Goal: Check status: Check status

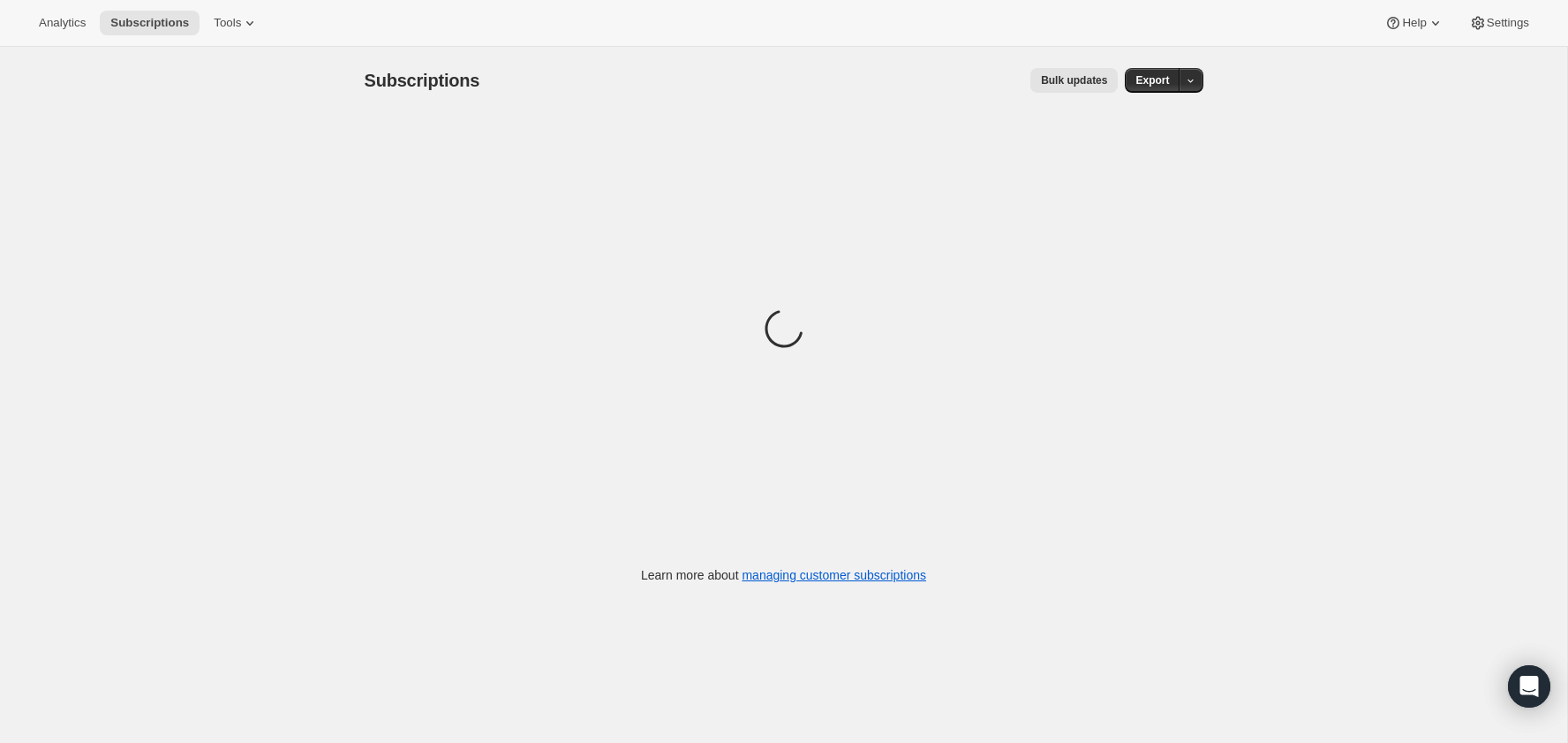
click at [119, 259] on div "Subscriptions. This page is ready Subscriptions Bulk updates More actions Bulk …" at bounding box center [783, 418] width 1567 height 743
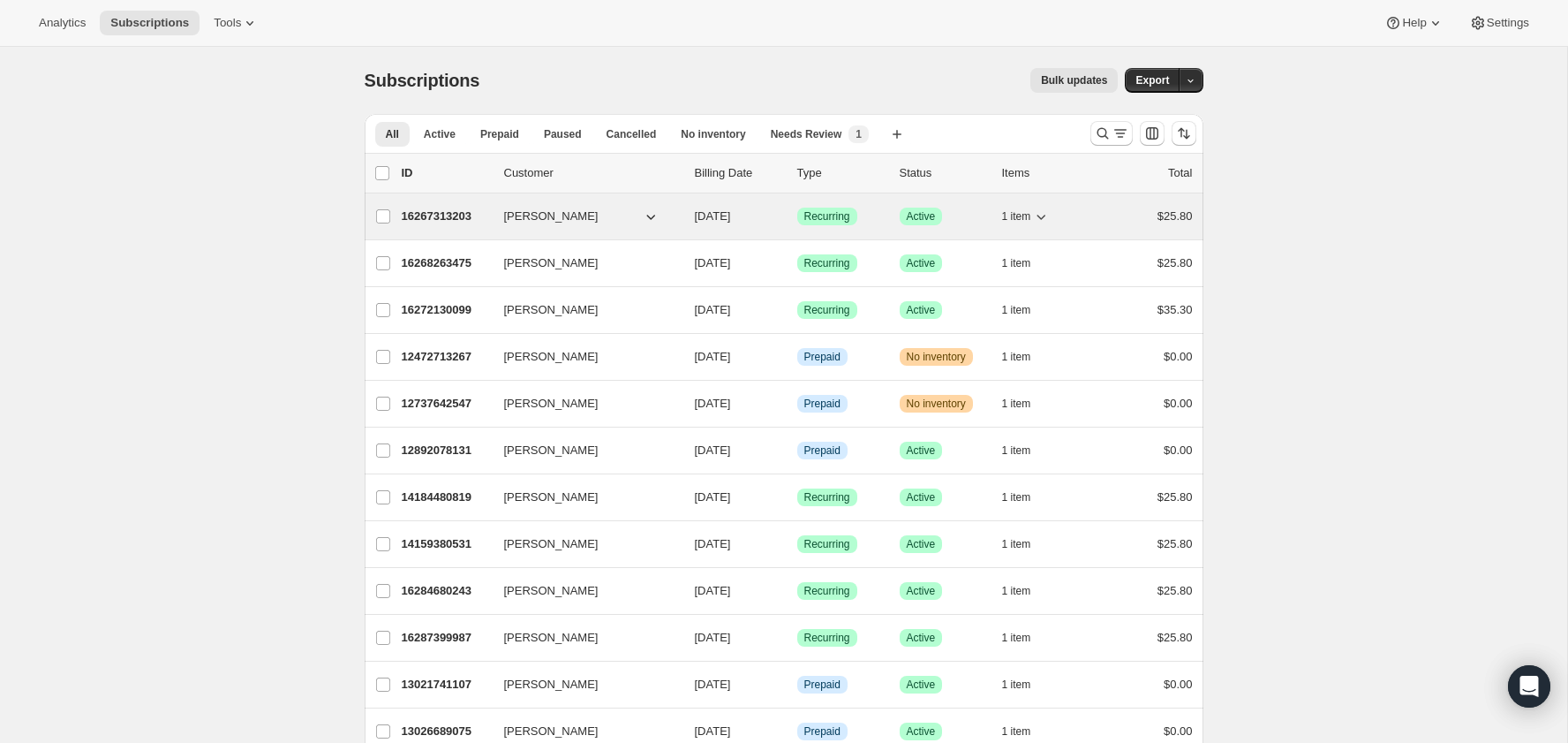
click at [441, 221] on p "16267313203" at bounding box center [446, 216] width 89 height 18
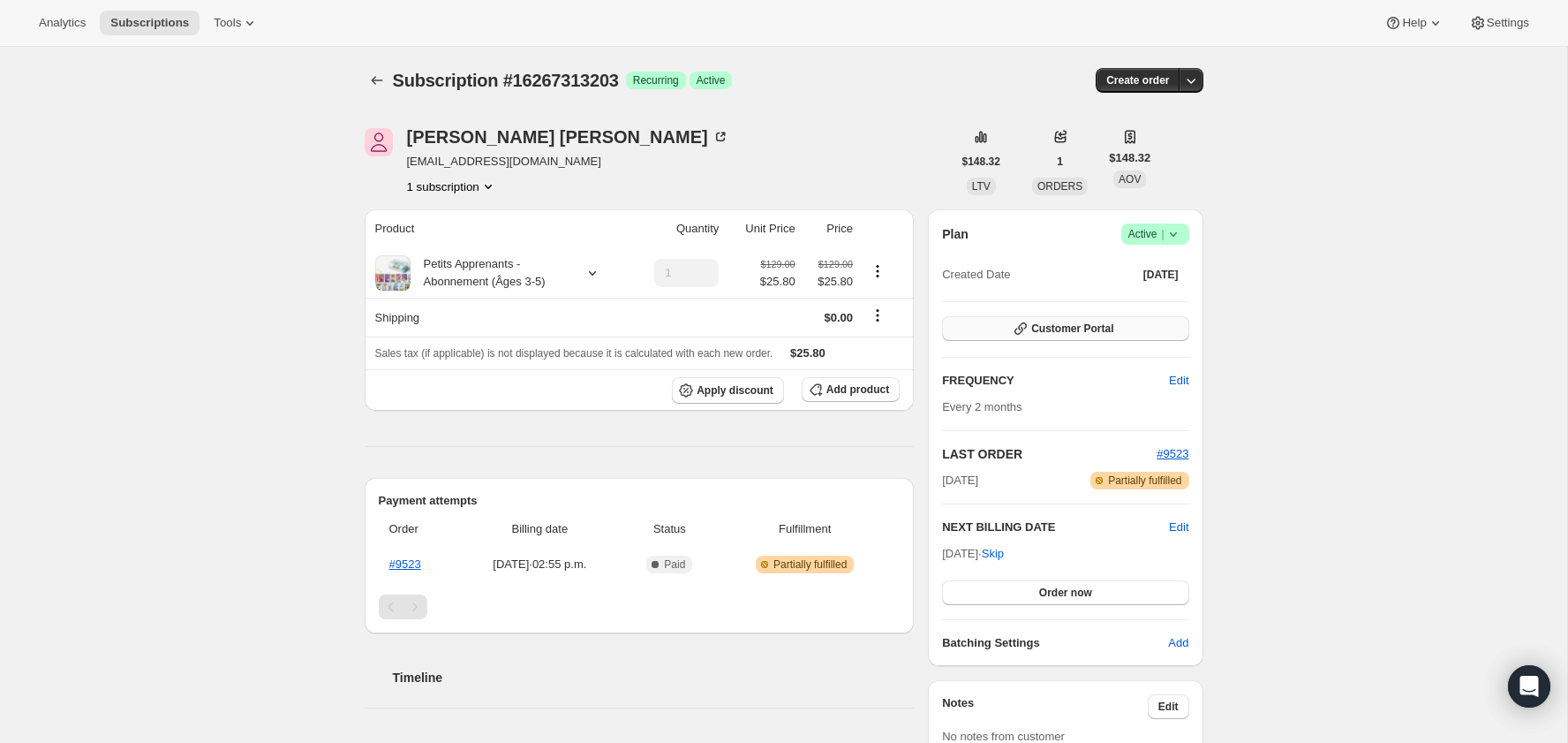
click at [1085, 323] on span "Customer Portal" at bounding box center [1073, 328] width 82 height 14
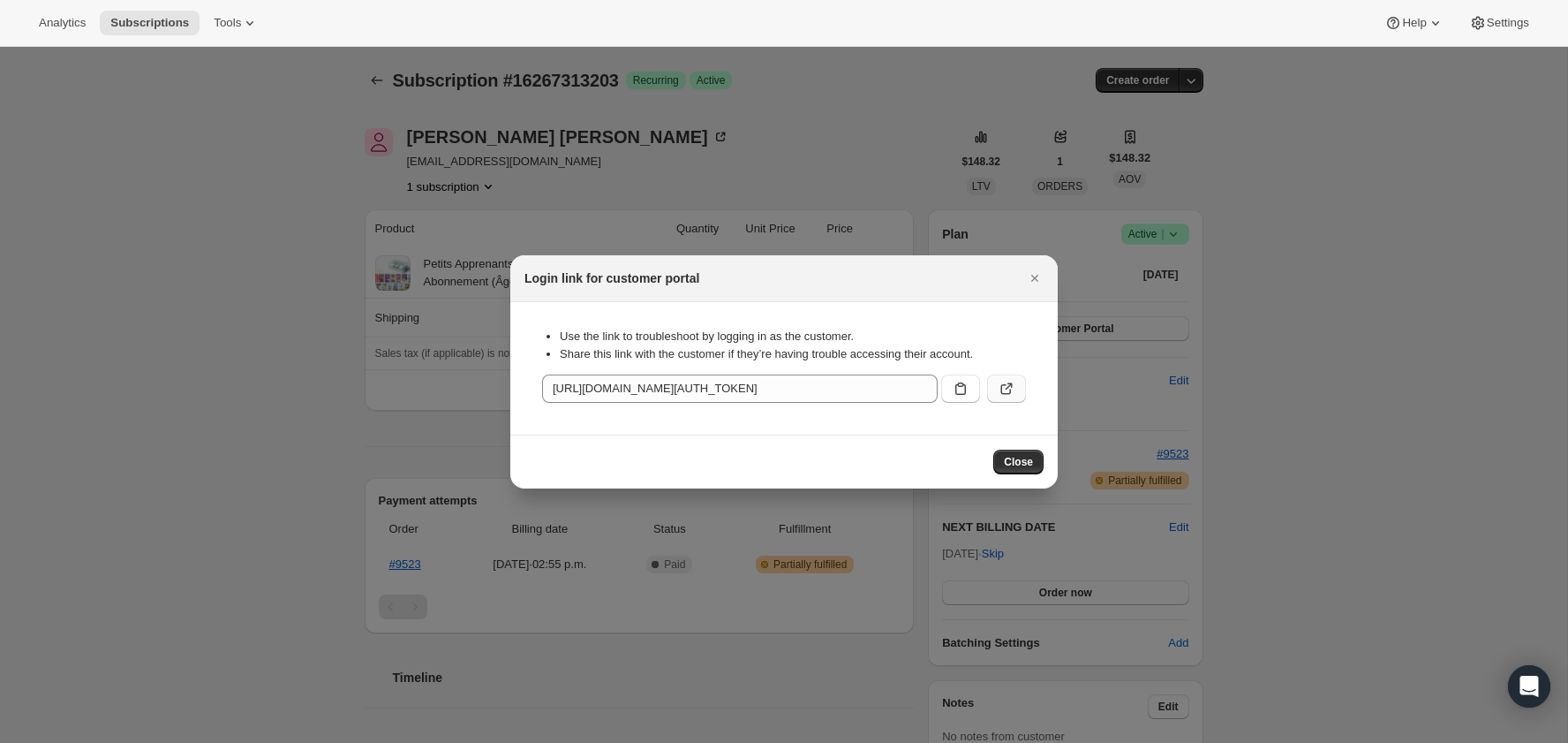
click at [1005, 389] on icon ":rc2:" at bounding box center [1006, 389] width 18 height 18
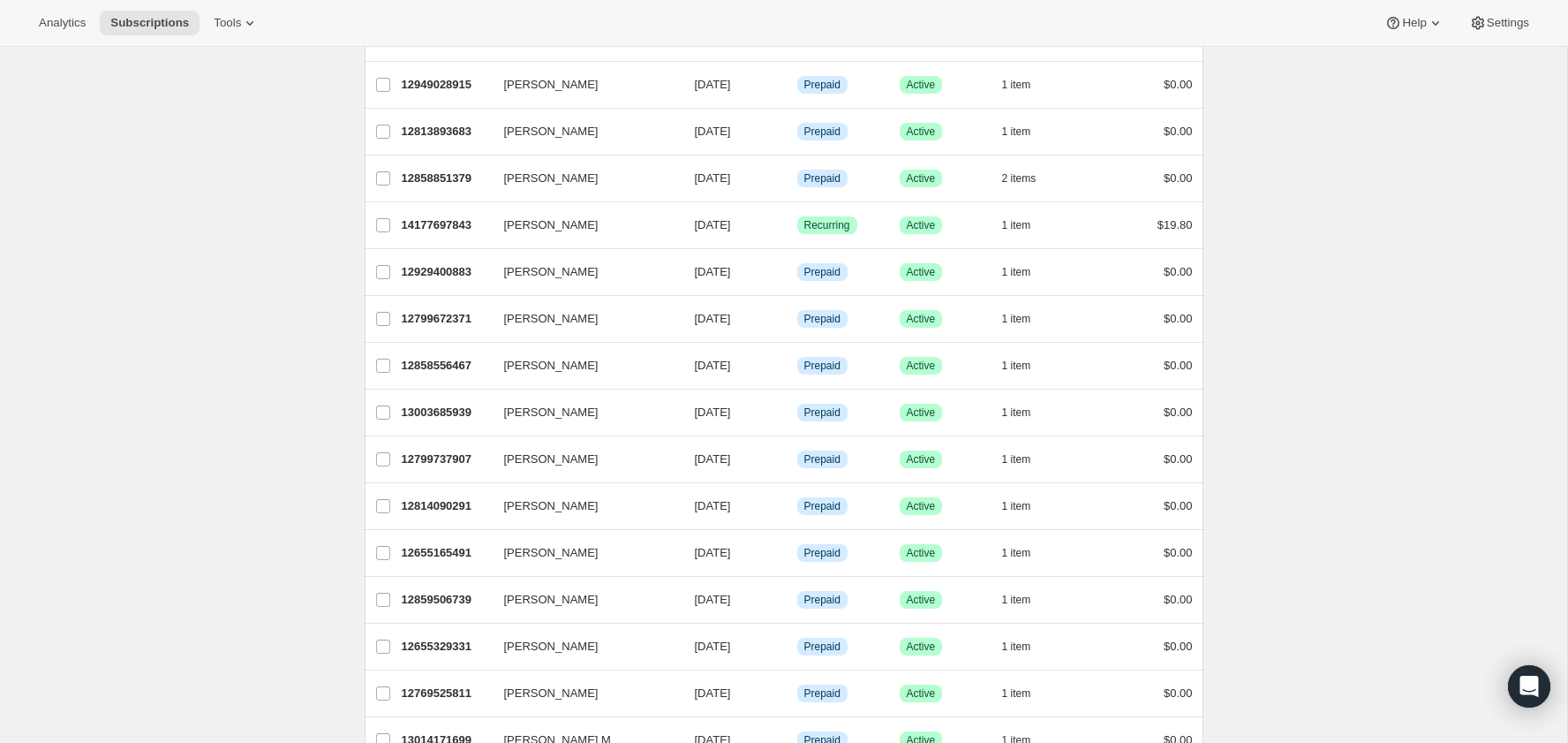
scroll to position [1873, 0]
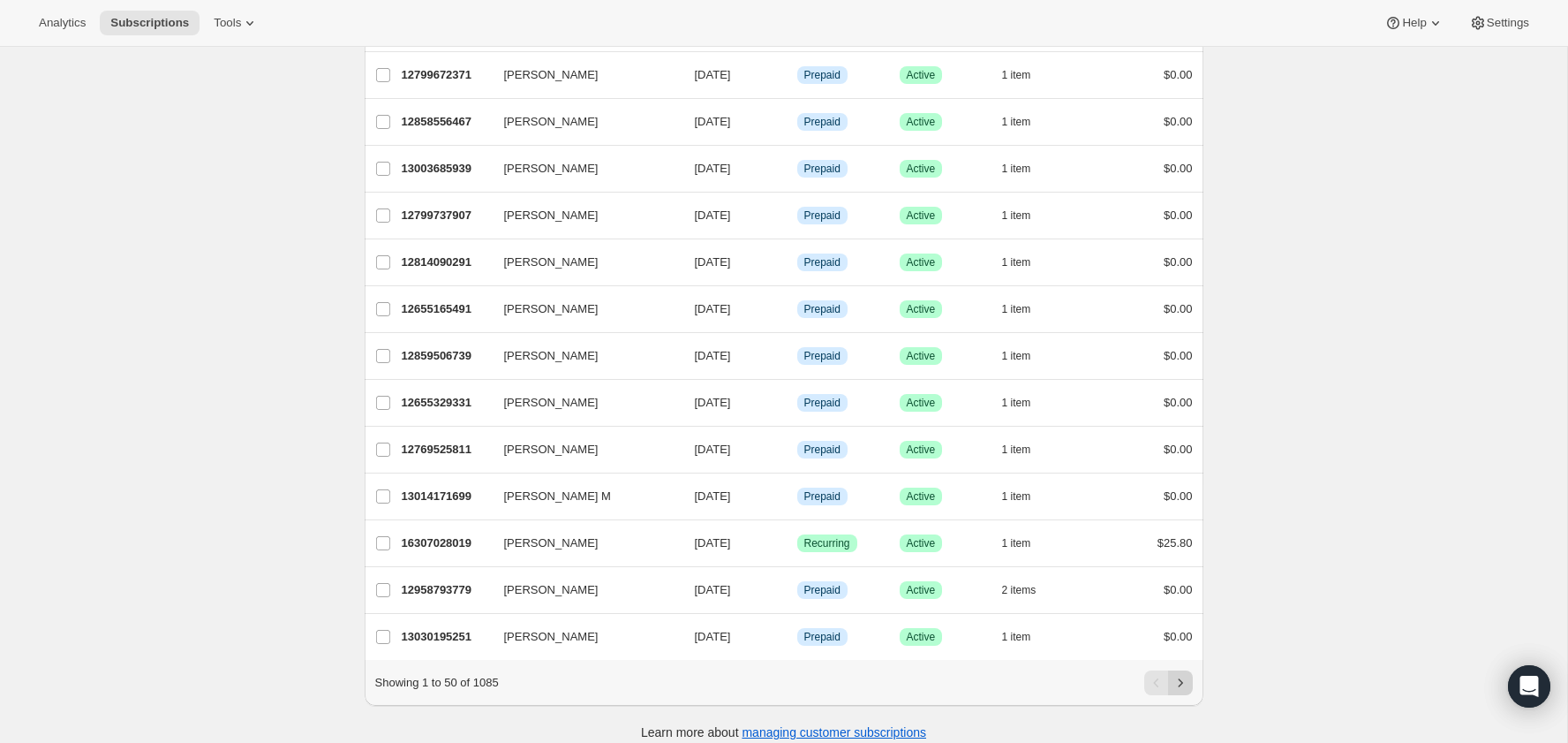
click at [1183, 673] on icon "Next" at bounding box center [1180, 682] width 18 height 18
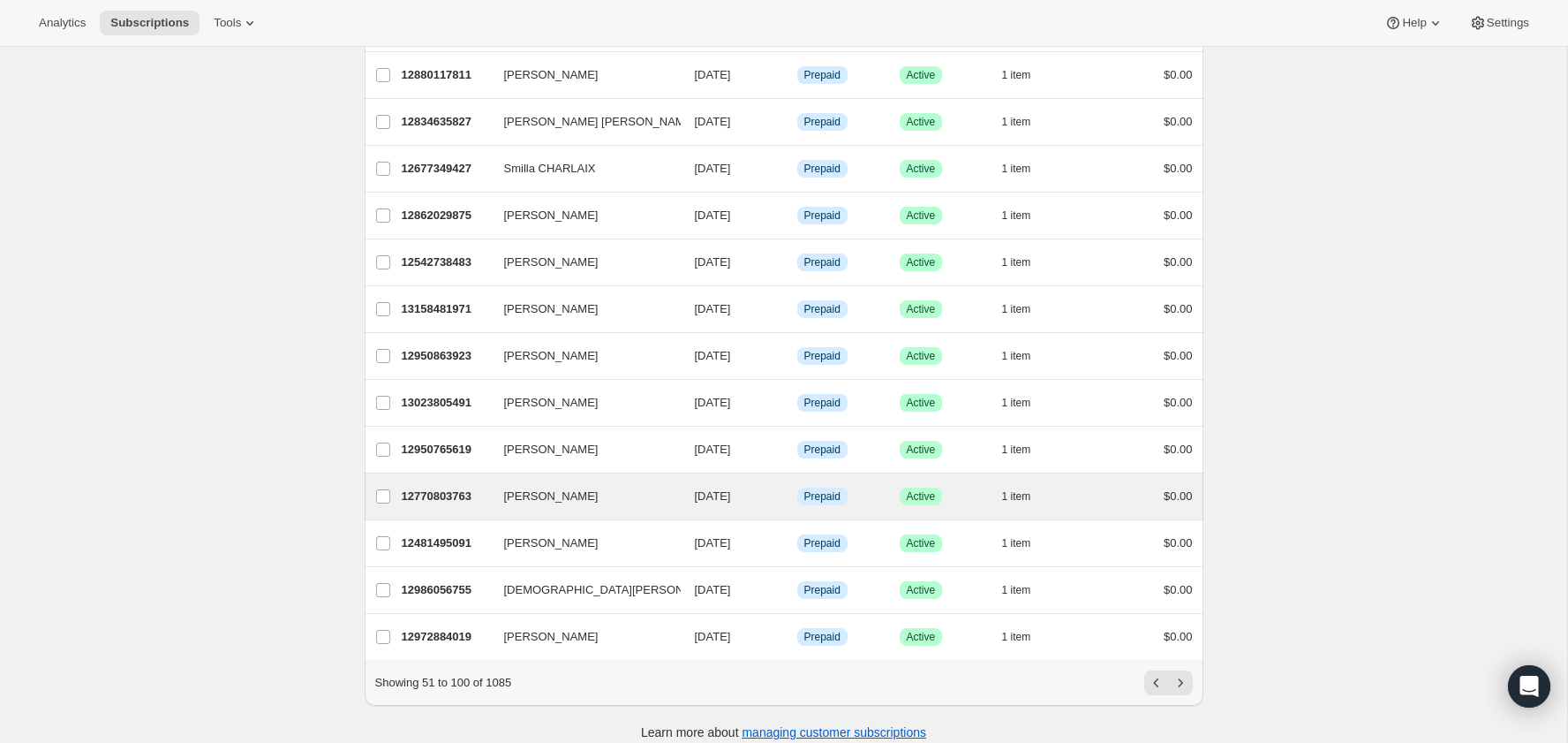
click at [532, 473] on div "Shervell Lytes 12770803763 Shervell Lytes 08/15/2025 Info Prepaid Success Activ…" at bounding box center [784, 496] width 839 height 46
click at [533, 488] on span "Shervell Lytes" at bounding box center [551, 496] width 94 height 18
click at [549, 488] on span "Shervell Lytes" at bounding box center [551, 496] width 94 height 18
click at [515, 484] on div "12770803763 Shervell Lytes 08/15/2025 Info Prepaid Success Active 1 item $0.00" at bounding box center [797, 496] width 792 height 25
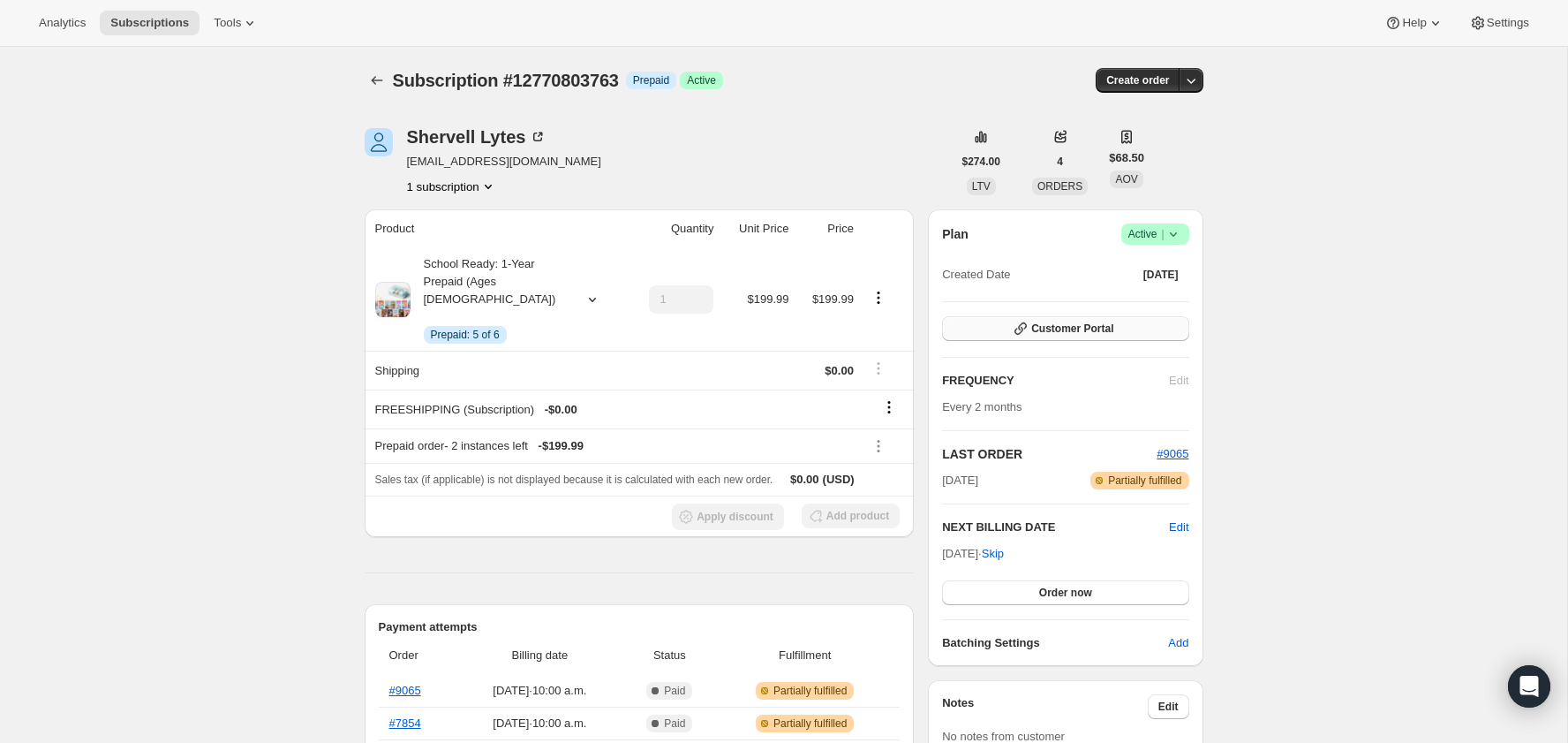
click at [1082, 332] on span "Customer Portal" at bounding box center [1073, 328] width 82 height 14
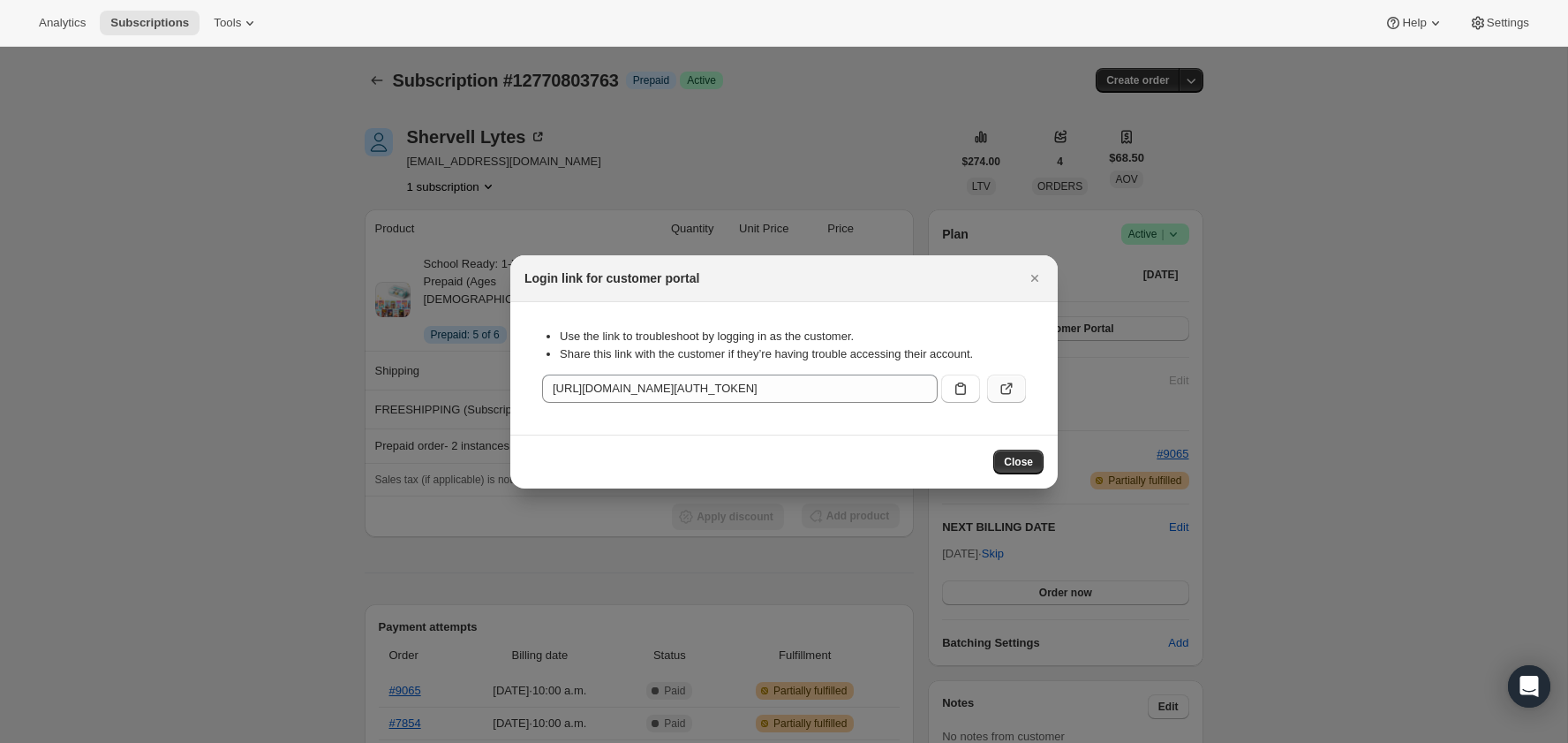
click at [1015, 384] on button ":rc4:" at bounding box center [1006, 389] width 39 height 29
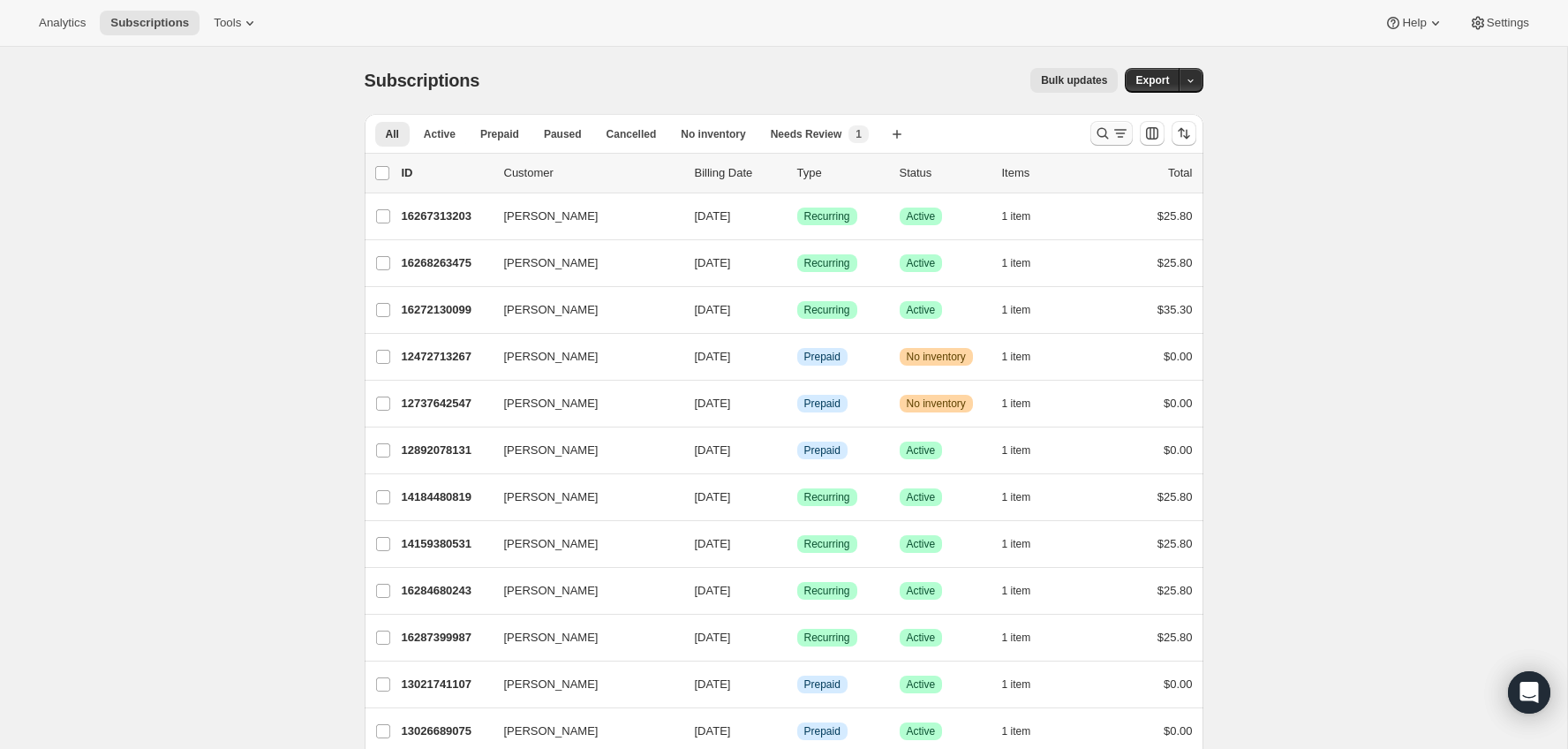
click at [1105, 132] on icon "Search and filter results" at bounding box center [1102, 133] width 18 height 18
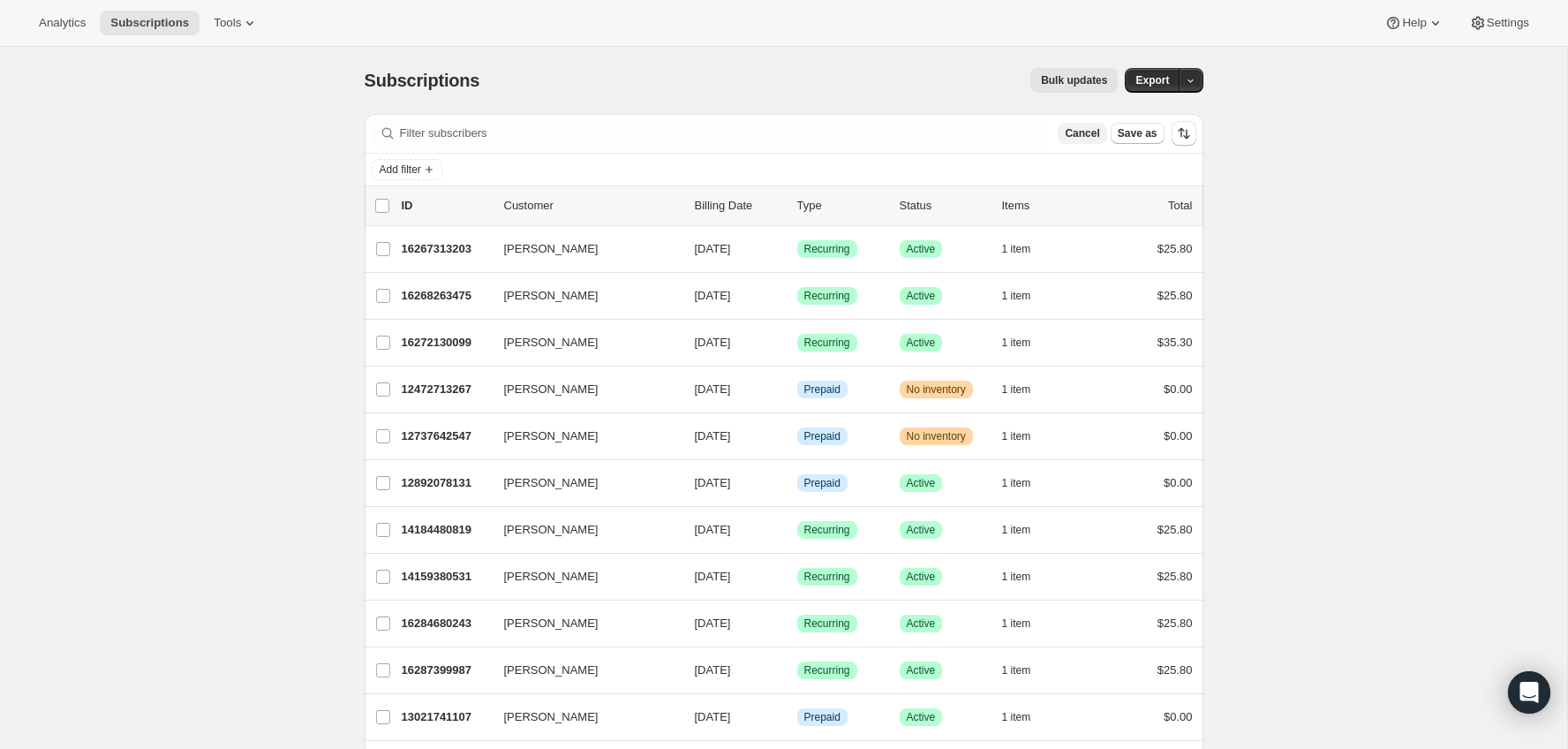
click at [1089, 134] on span "Cancel" at bounding box center [1082, 133] width 34 height 14
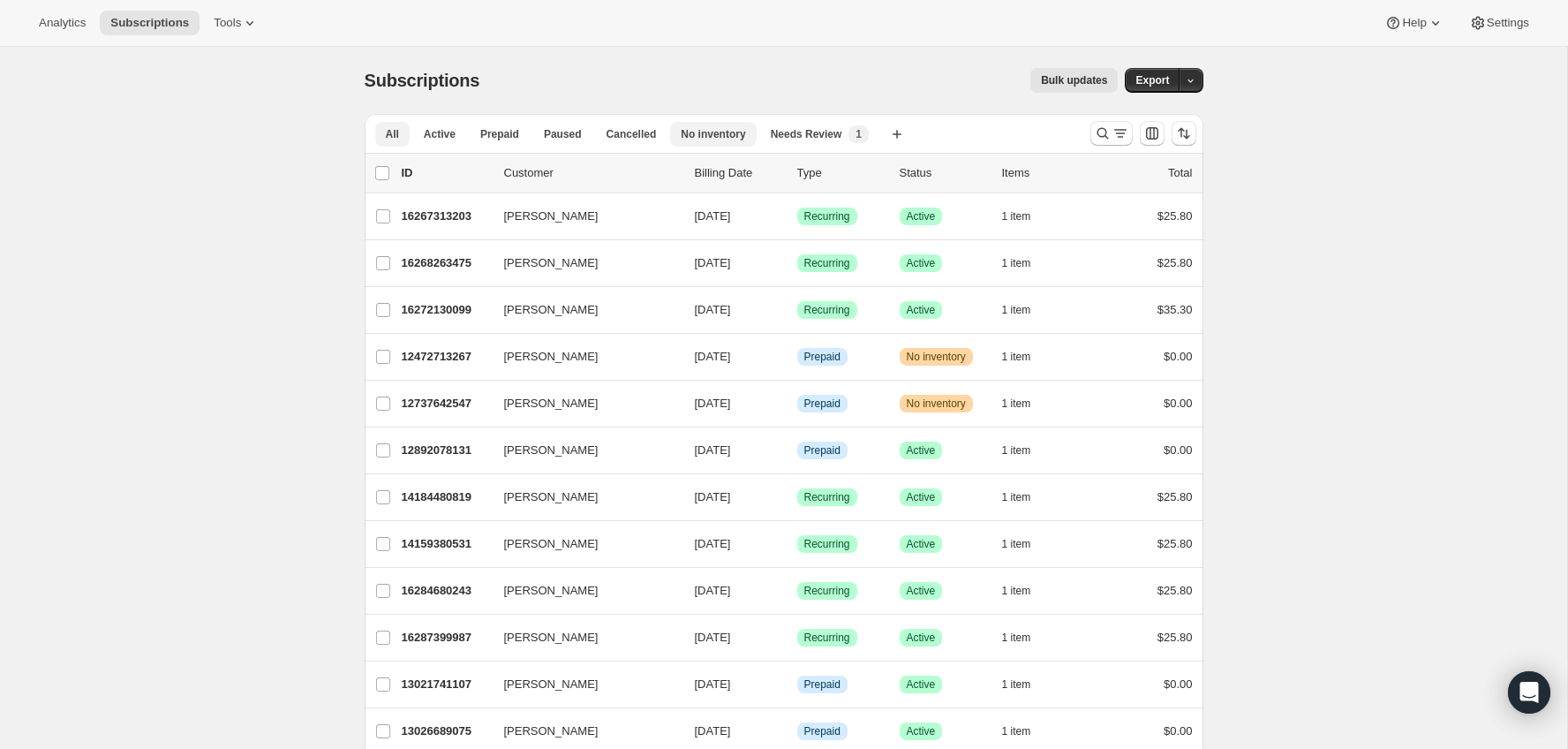
click at [741, 127] on span "No inventory" at bounding box center [714, 133] width 65 height 14
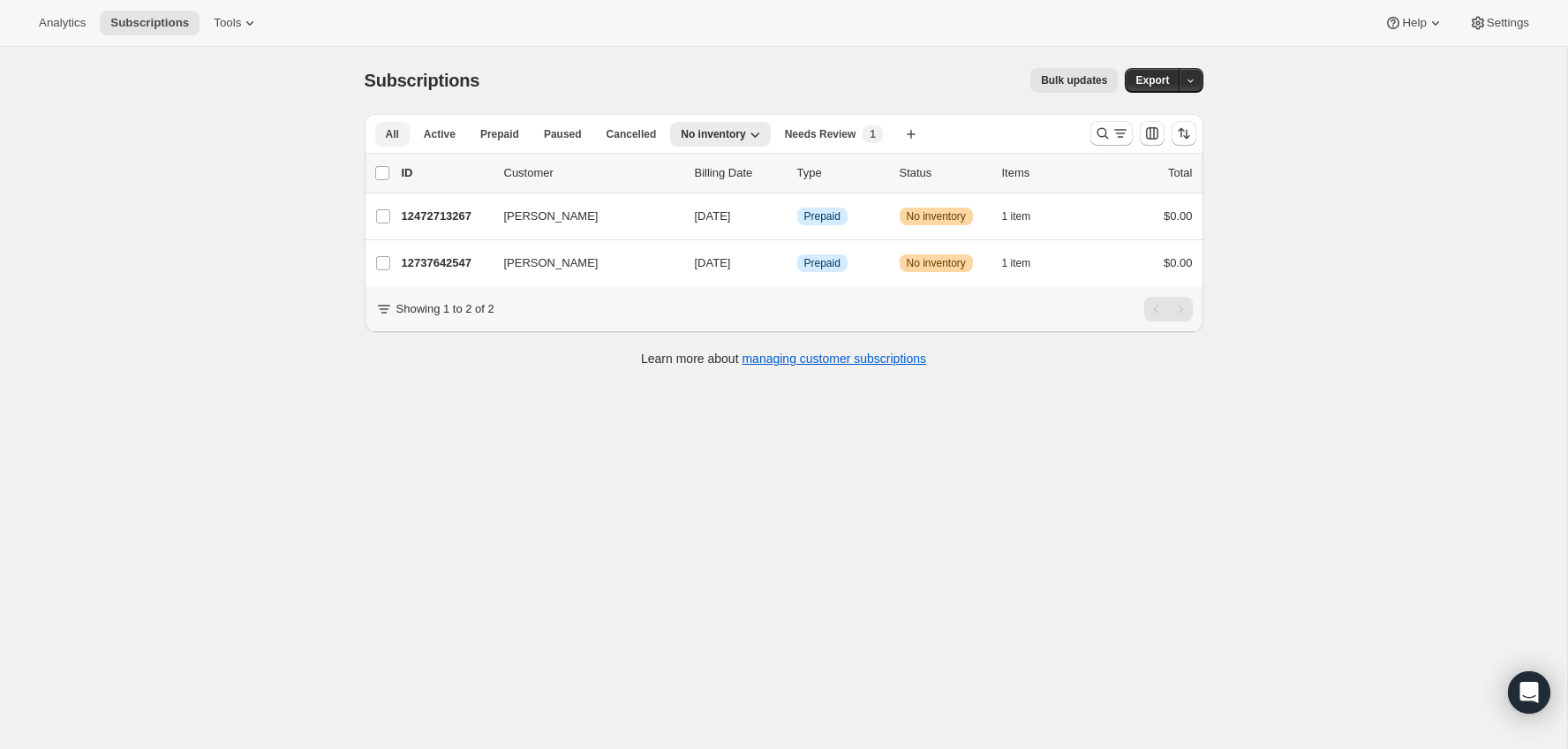
click at [387, 127] on span "All" at bounding box center [392, 133] width 13 height 14
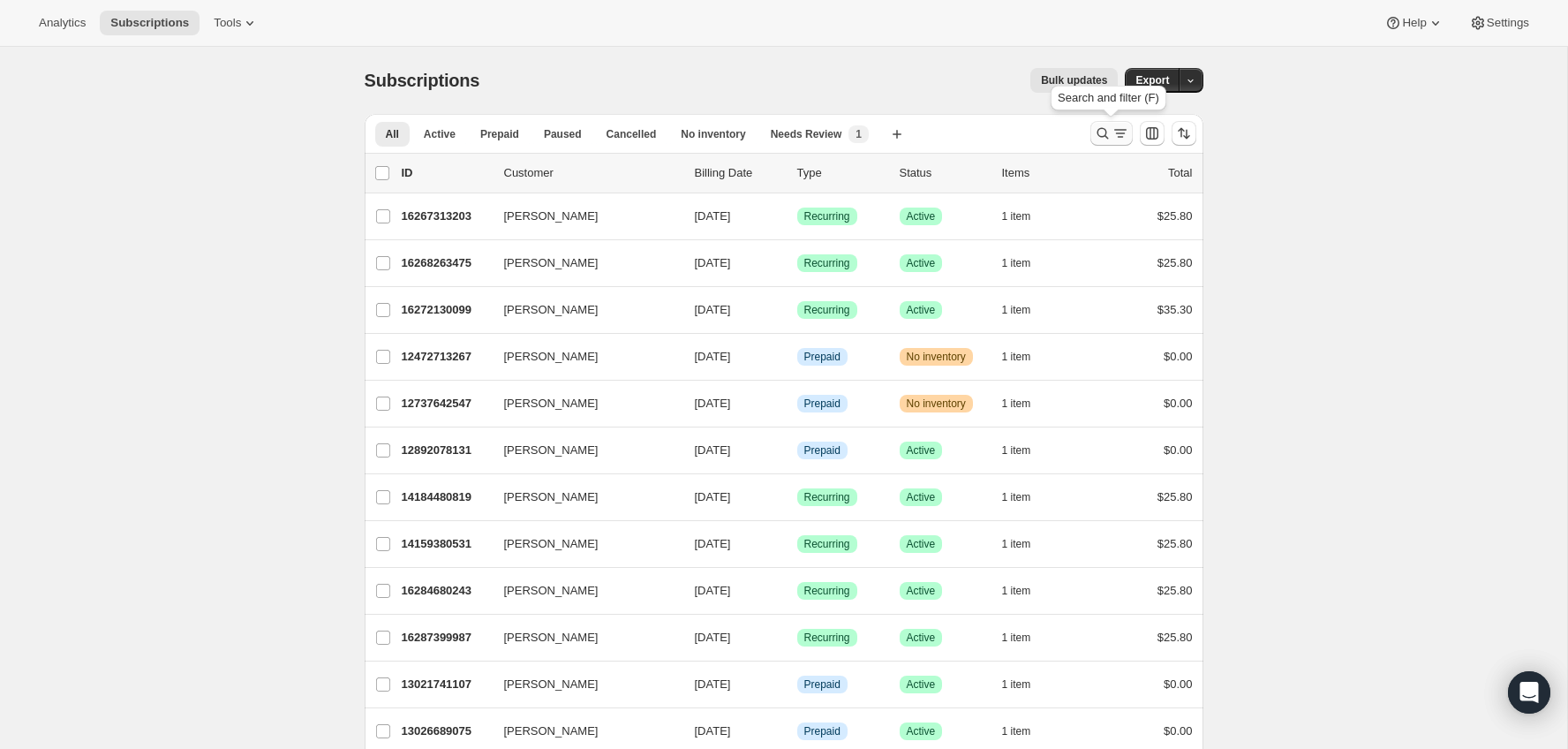
click at [1096, 132] on icon "Search and filter results" at bounding box center [1102, 133] width 11 height 11
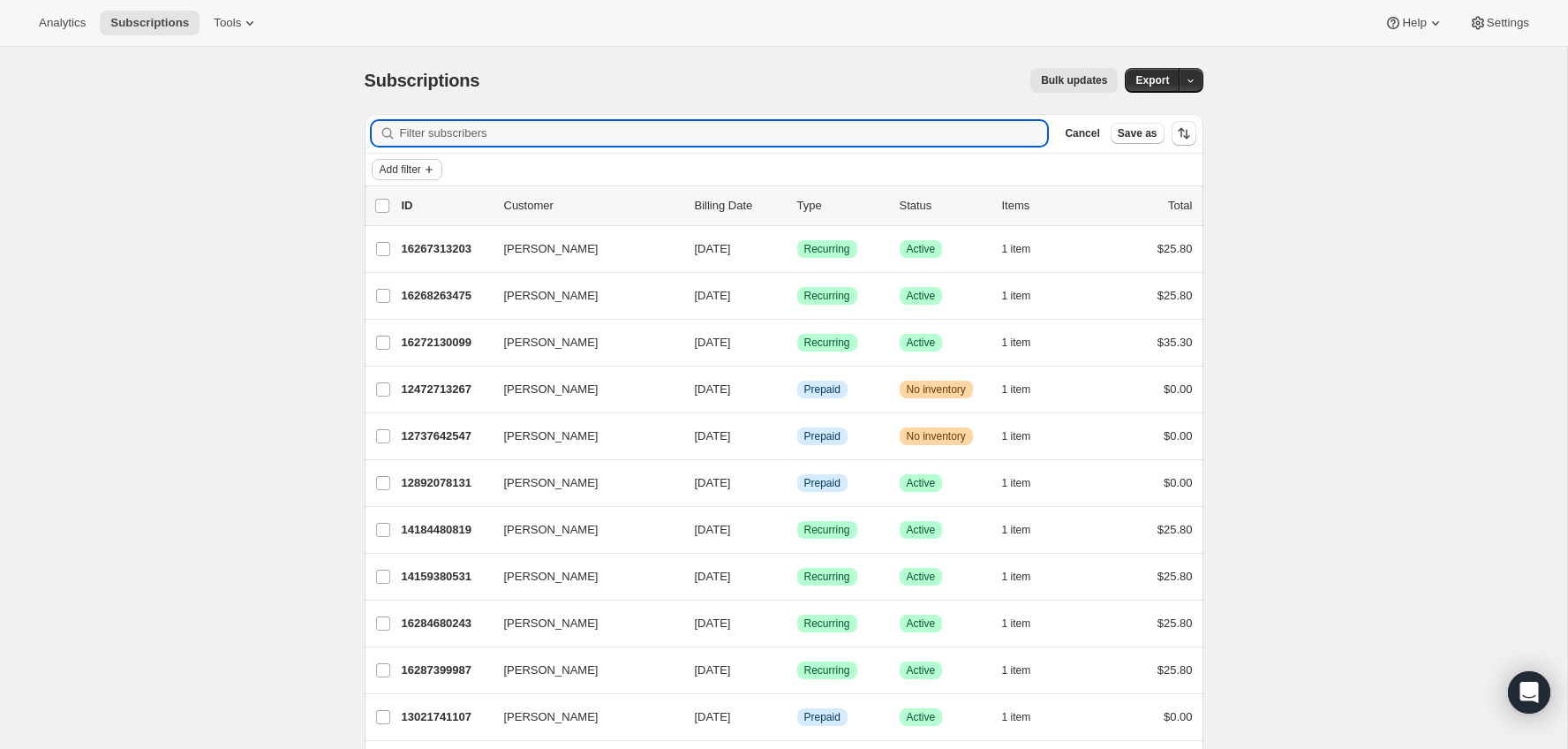
click at [401, 169] on span "Add filter" at bounding box center [401, 170] width 42 height 14
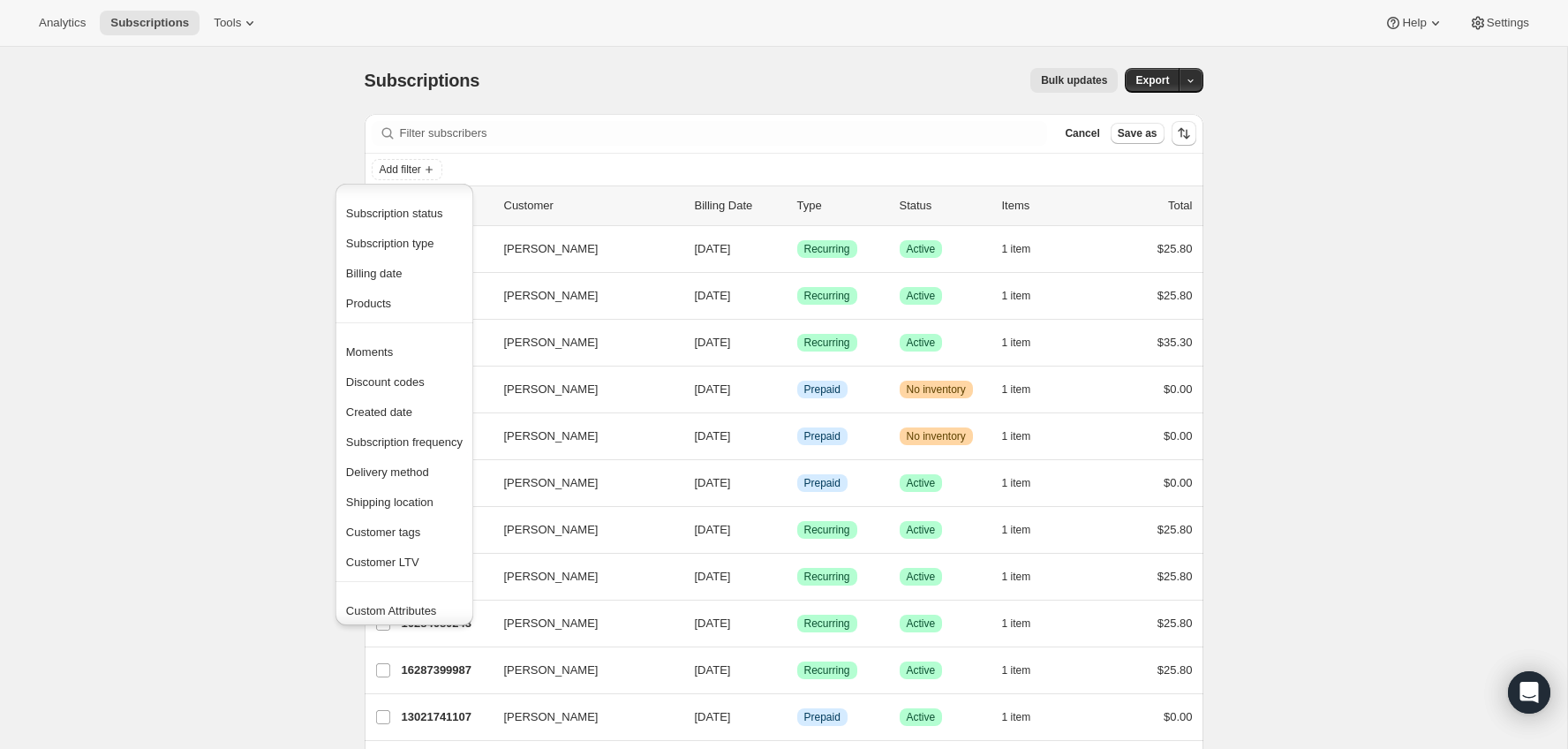
scroll to position [33, 0]
click at [420, 602] on span "Line Custom Attributes" at bounding box center [403, 607] width 115 height 13
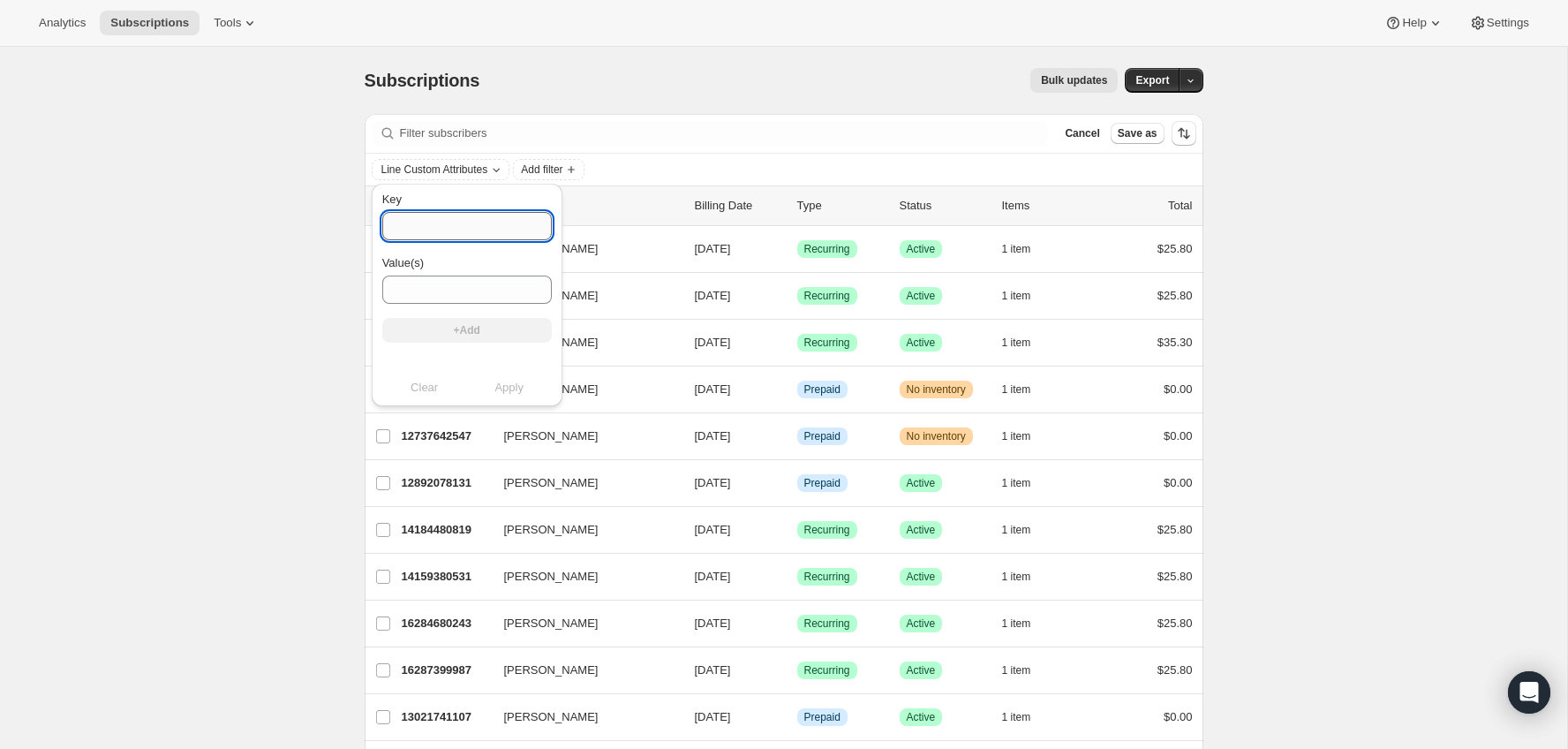
click at [432, 231] on input "Key" at bounding box center [467, 226] width 170 height 29
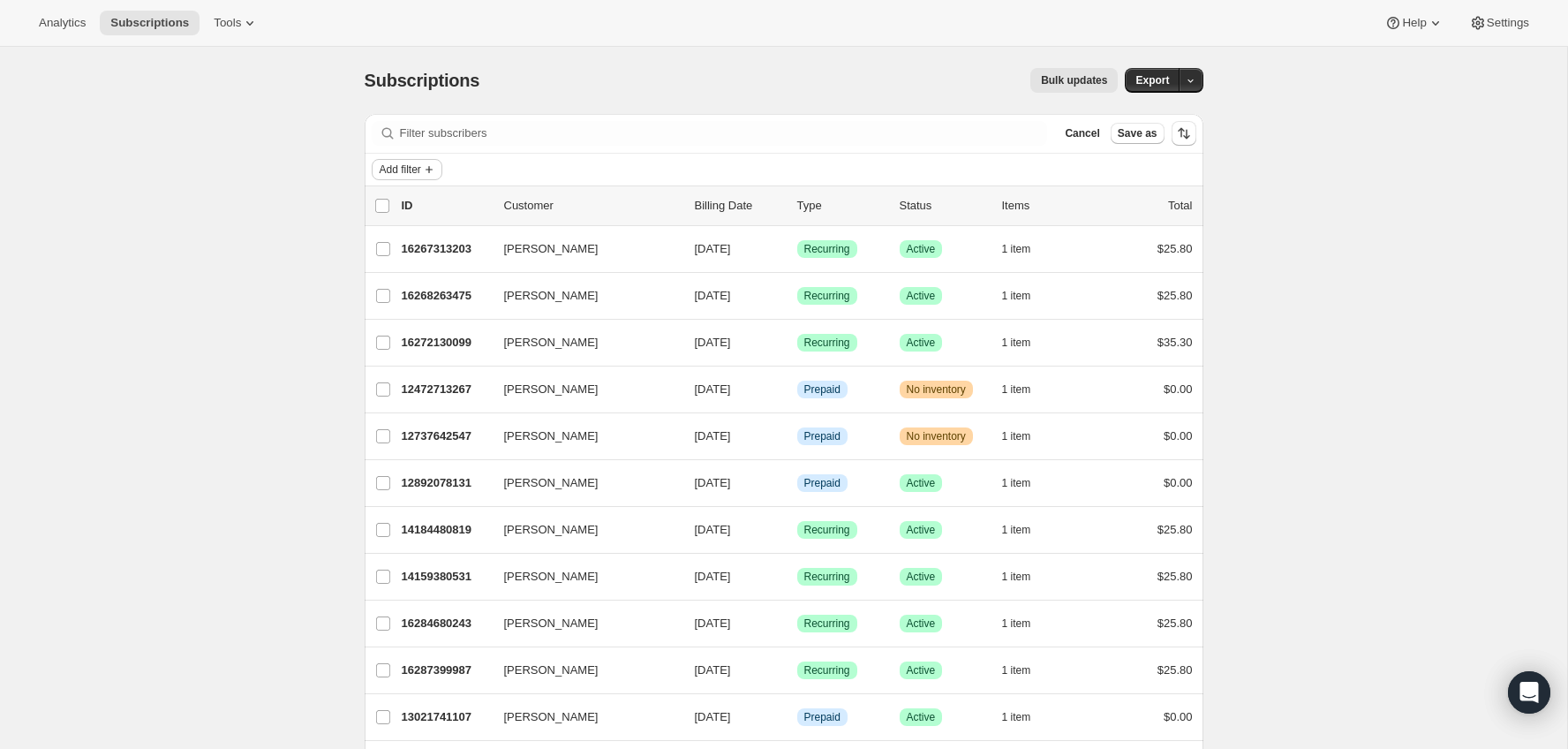
click at [404, 175] on span "Add filter" at bounding box center [401, 170] width 42 height 14
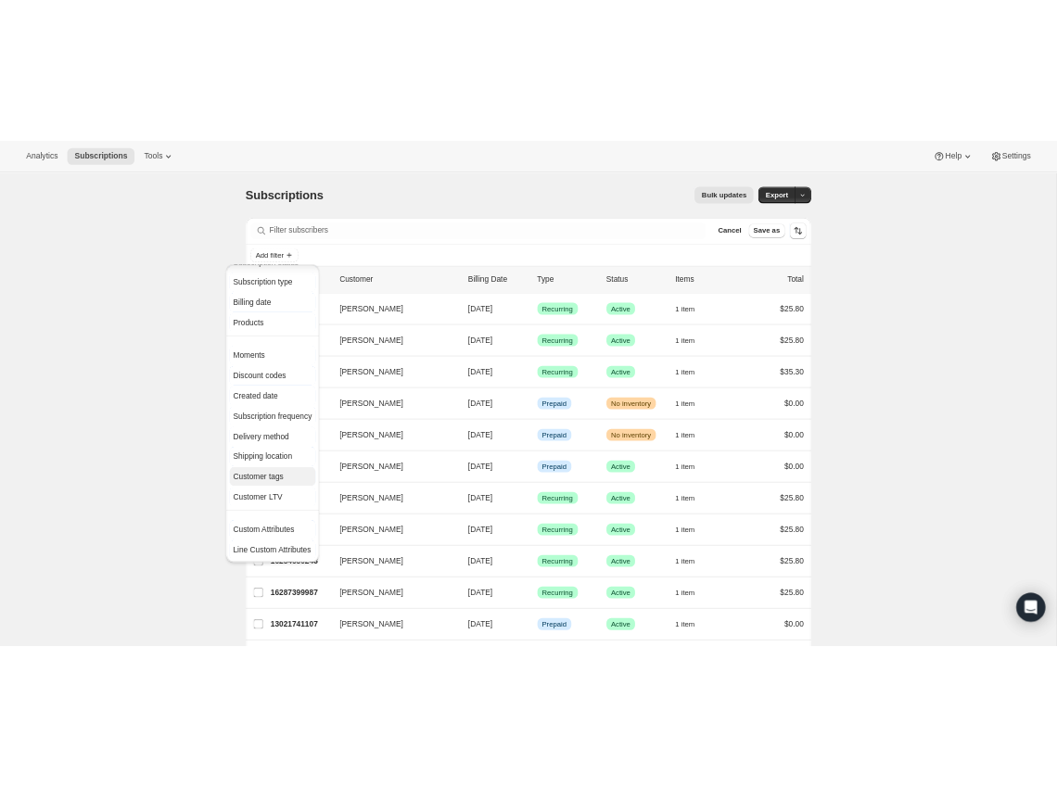
scroll to position [0, 0]
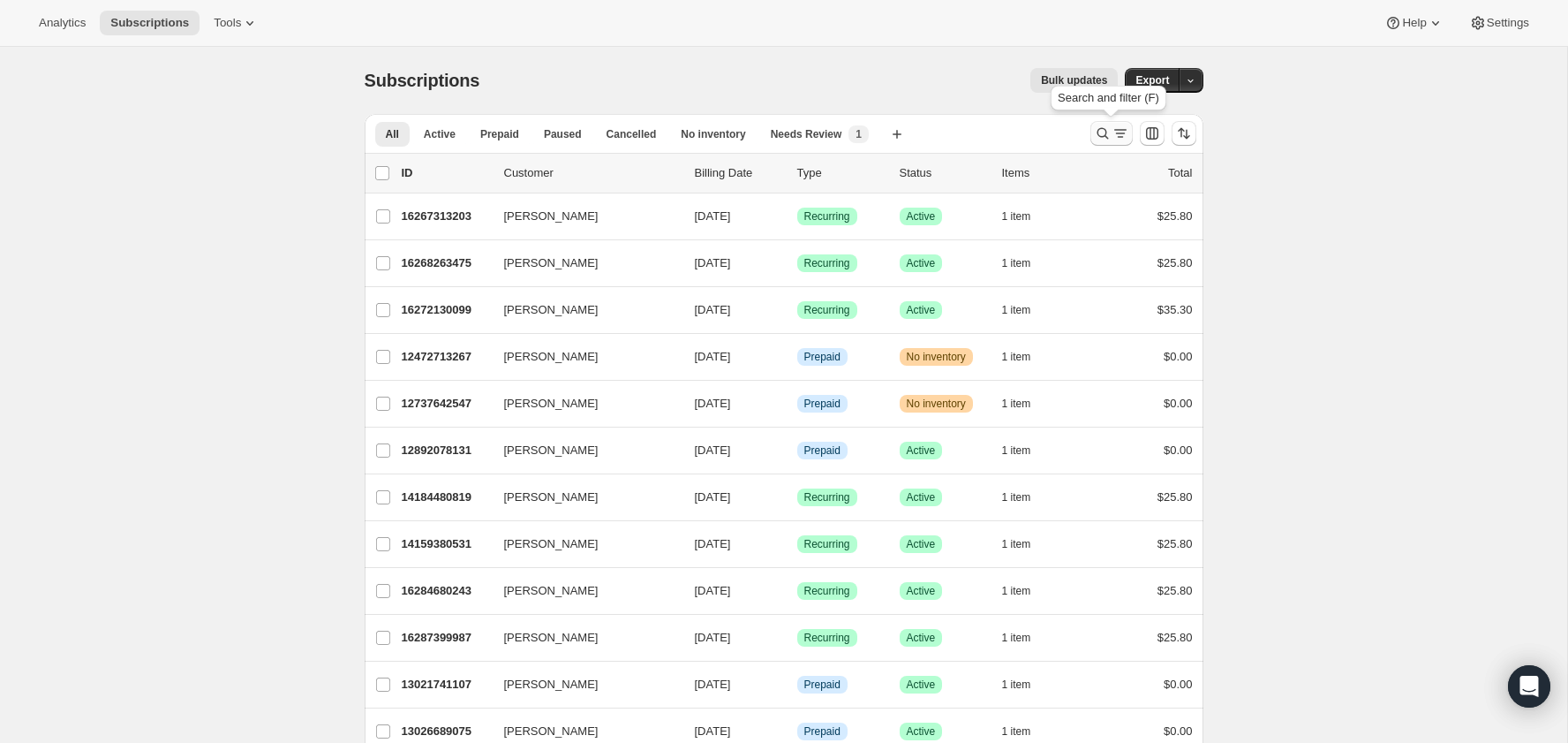
click at [1104, 121] on button "Search and filter results" at bounding box center [1112, 133] width 42 height 25
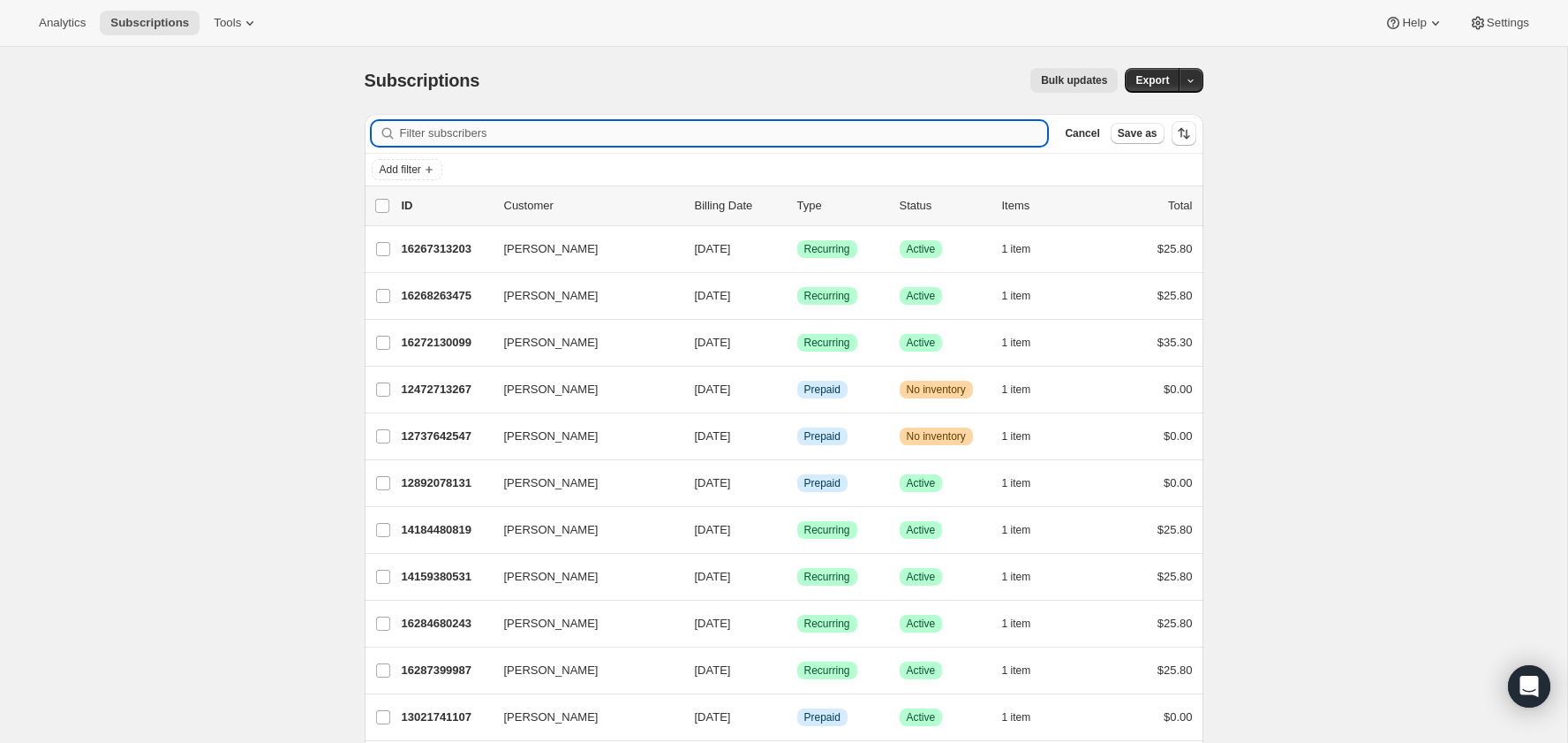
click at [827, 140] on input "Filter subscribers" at bounding box center [724, 133] width 648 height 25
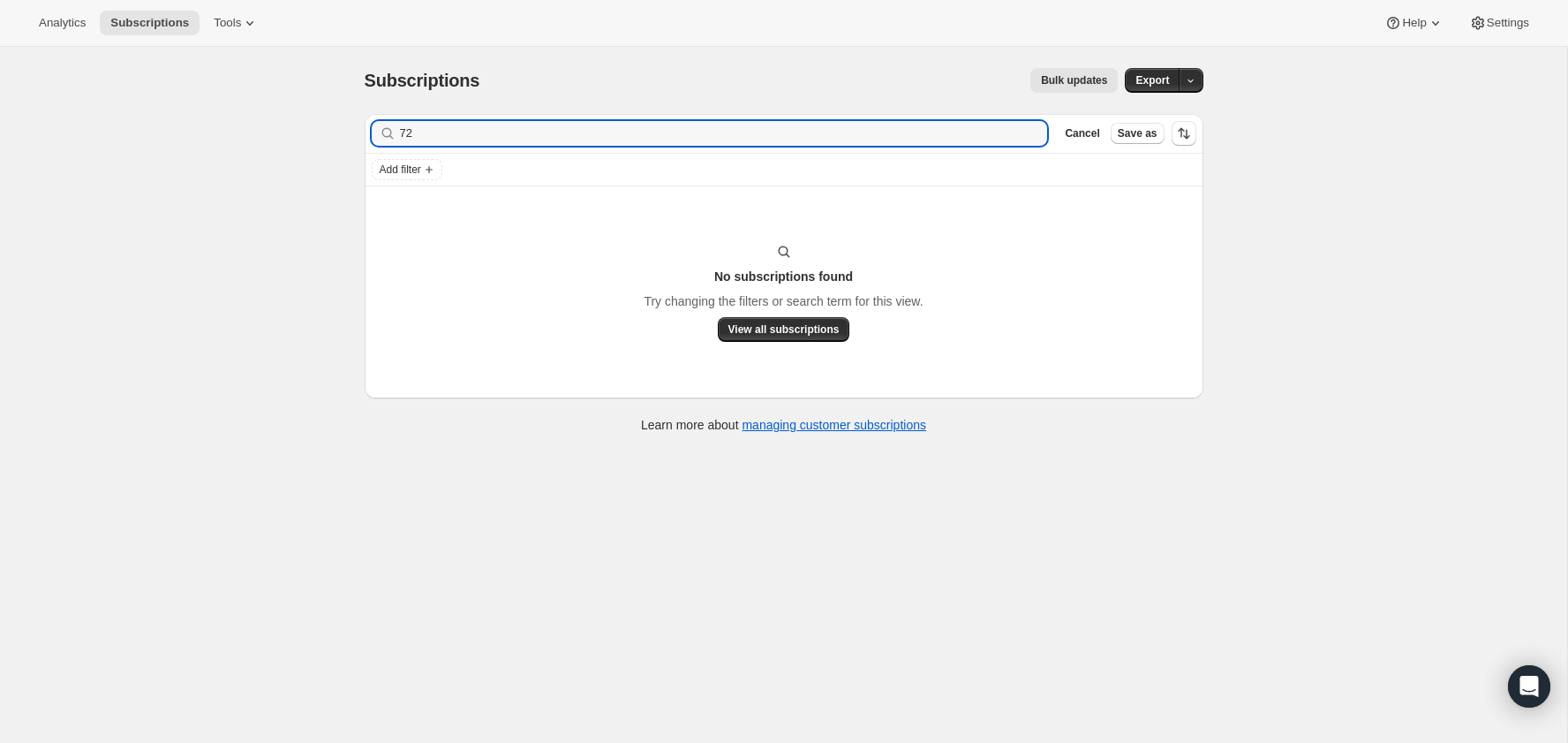
type input "7"
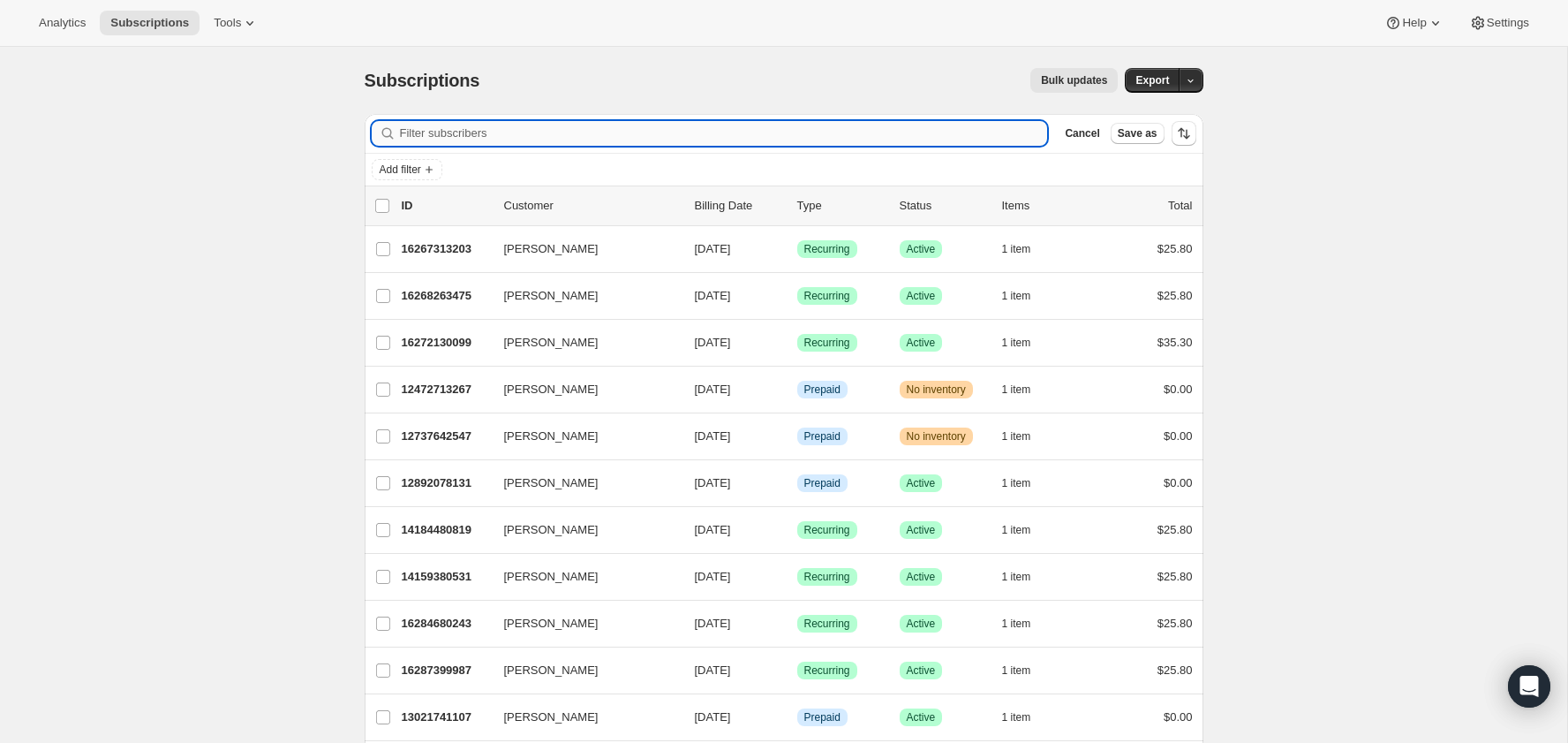
click at [577, 138] on input "Filter subscribers" at bounding box center [724, 133] width 648 height 25
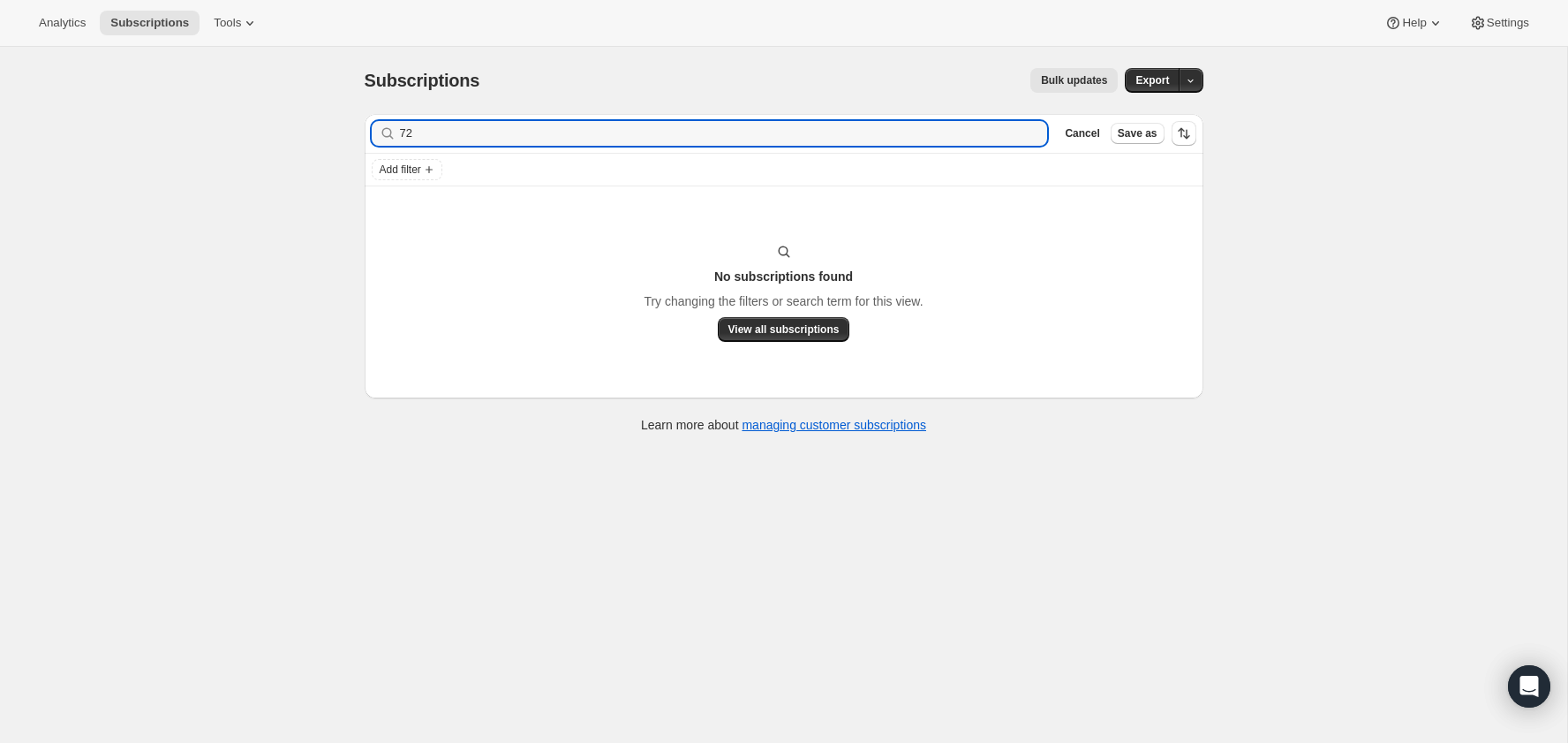
type input "7"
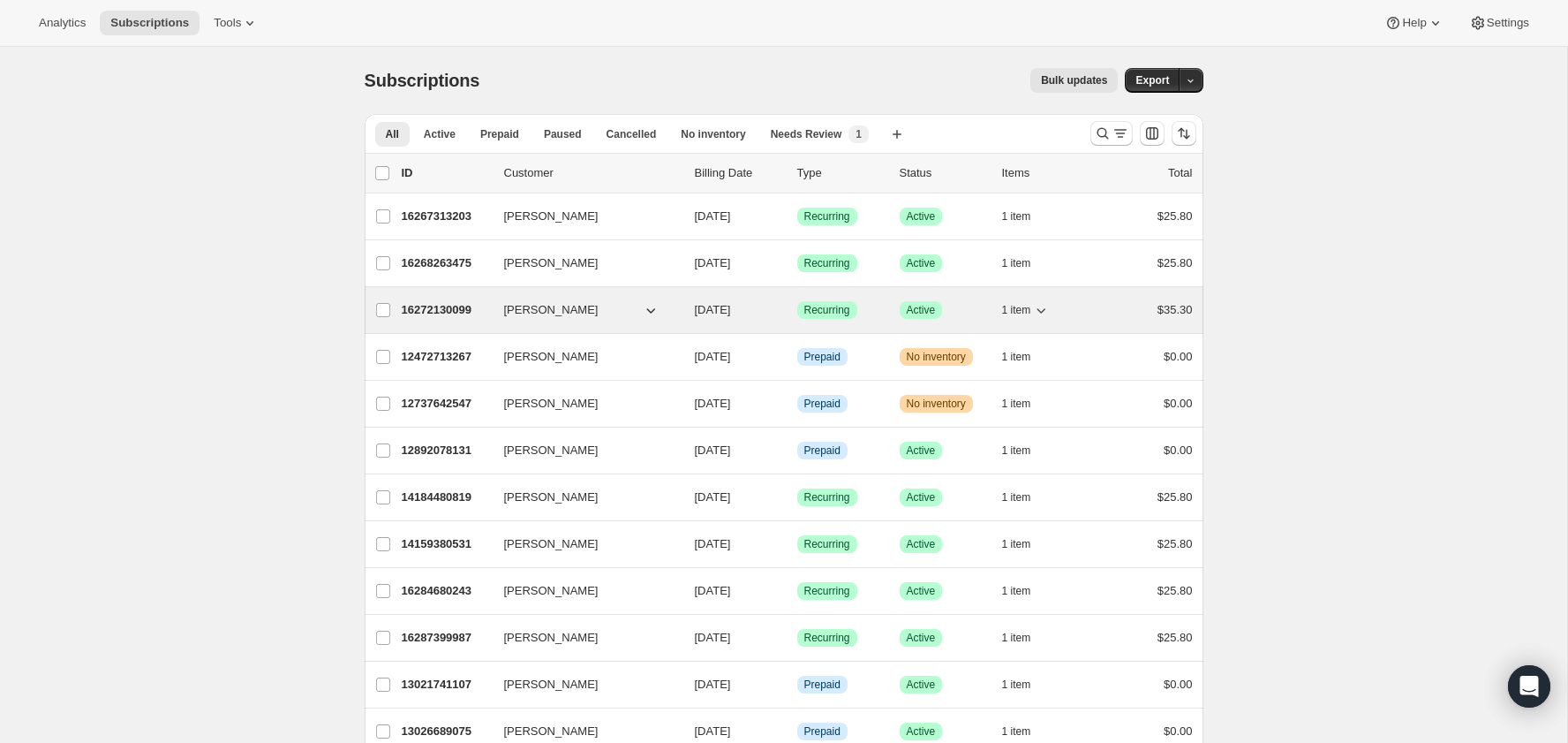
click at [437, 297] on div "16272130099 [PERSON_NAME] [DATE] Success Recurring Success Active 1 item $35.30" at bounding box center [797, 310] width 792 height 25
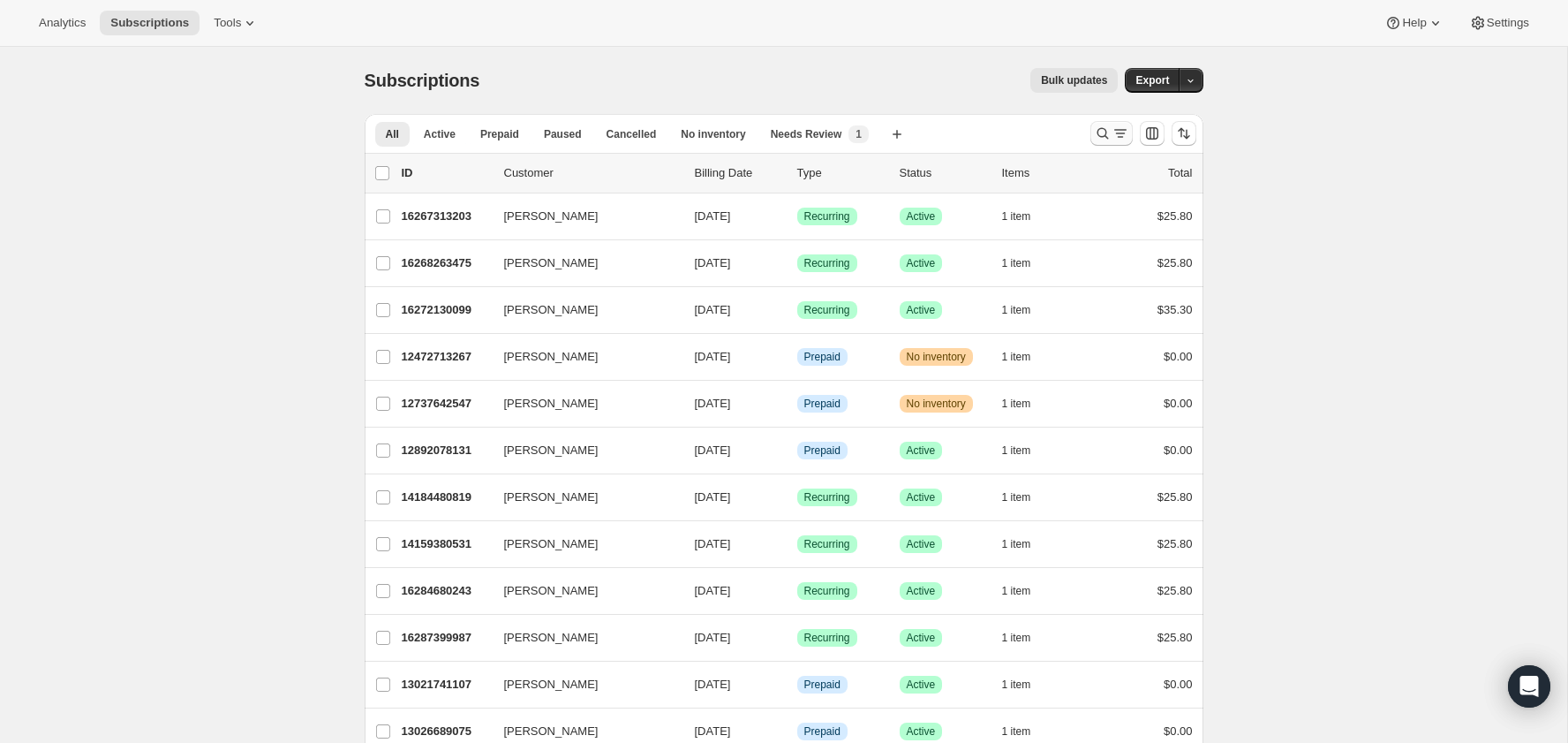
click at [1099, 142] on button "Search and filter results" at bounding box center [1112, 133] width 42 height 25
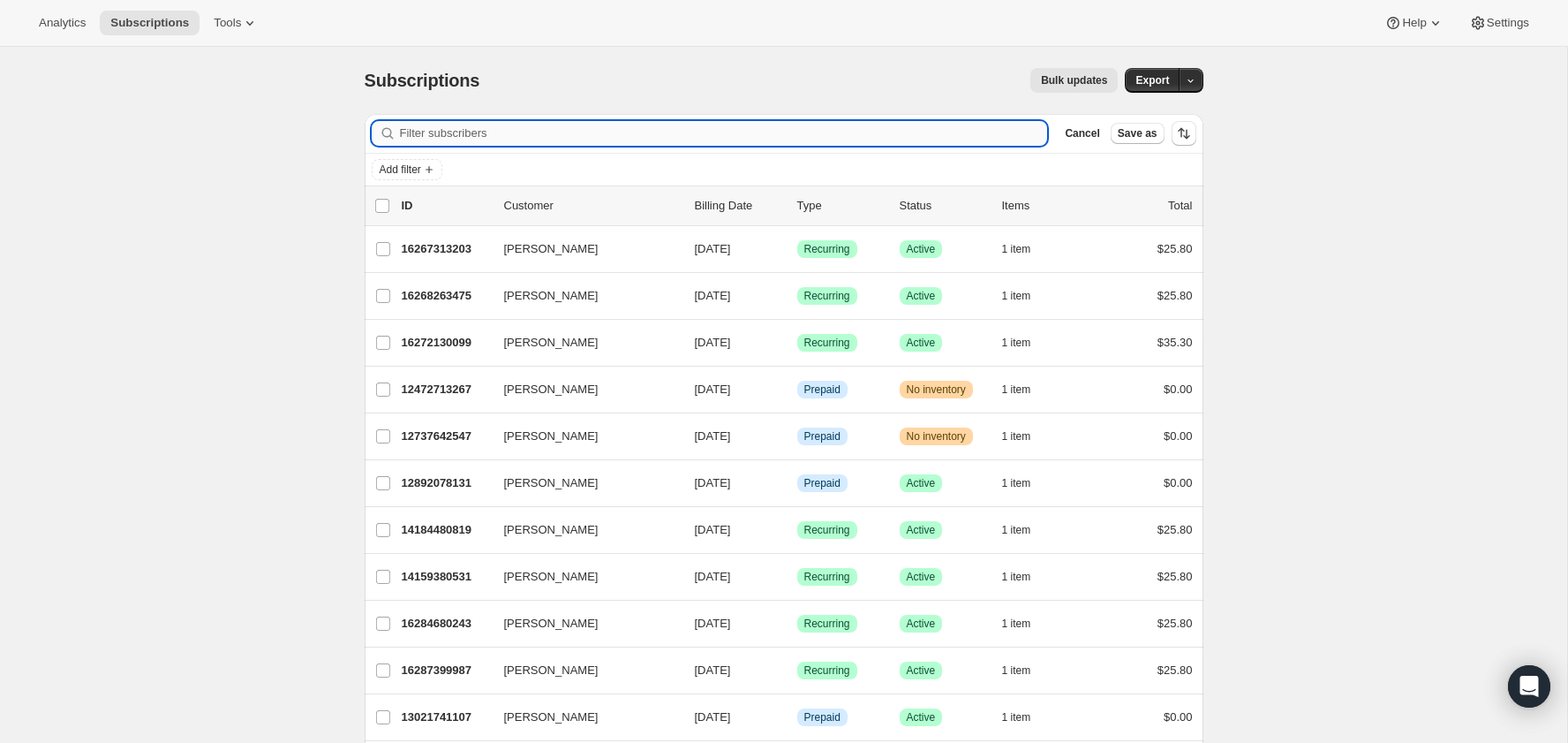
click at [917, 122] on input "Filter subscribers" at bounding box center [724, 133] width 648 height 25
paste input "7118345928755"
type input "7118345928755"
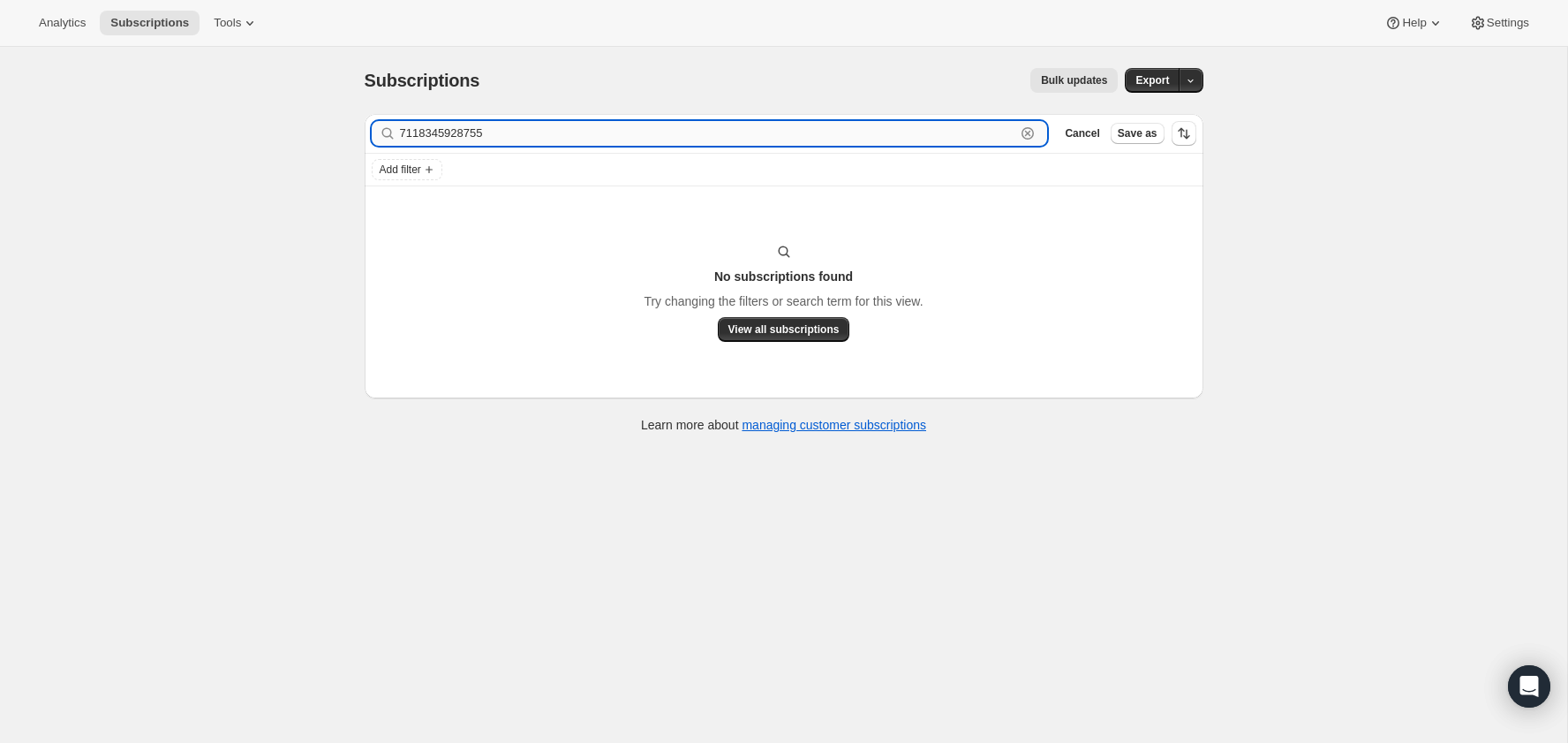
click at [517, 133] on input "7118345928755" at bounding box center [708, 133] width 616 height 25
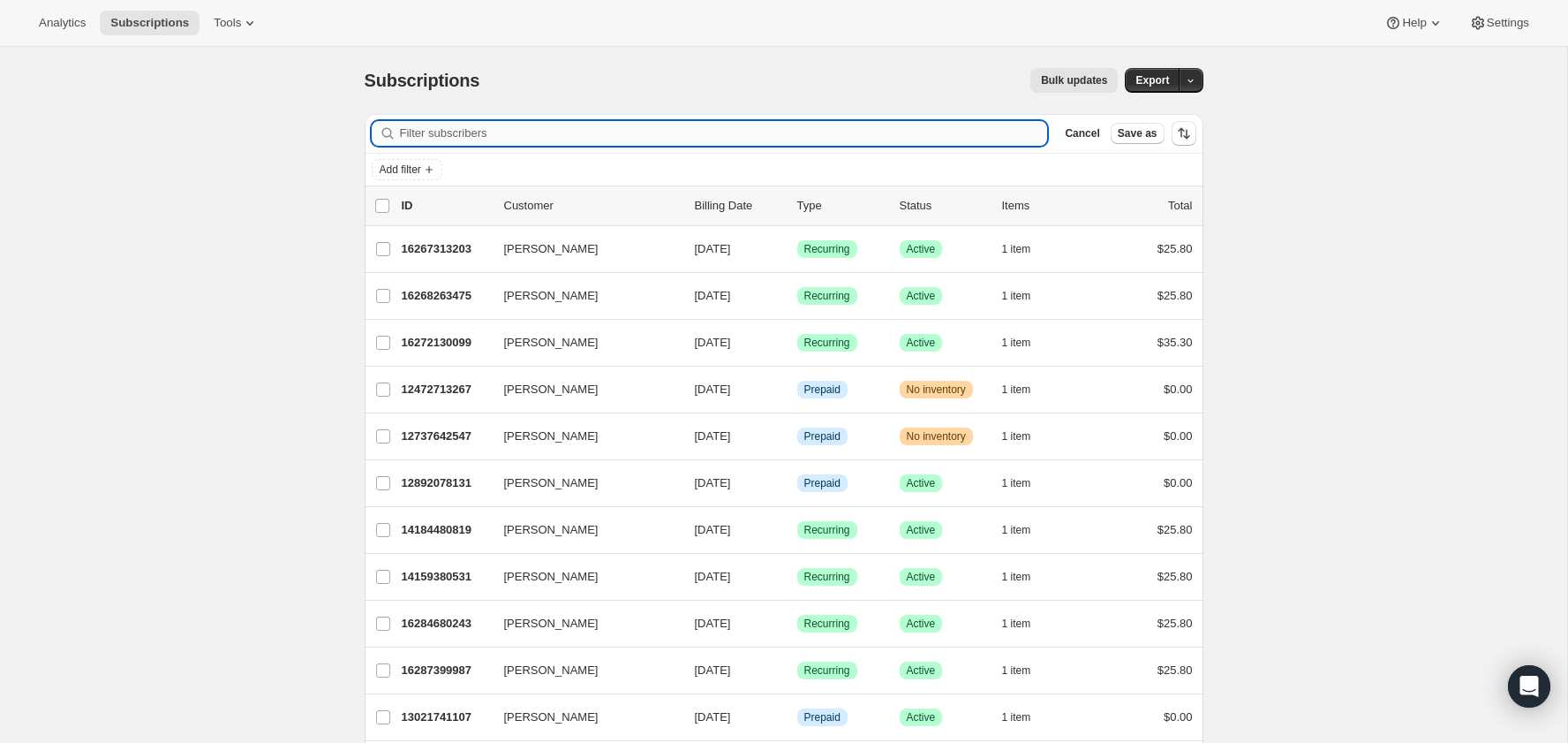
click at [640, 138] on input "Filter subscribers" at bounding box center [724, 133] width 648 height 25
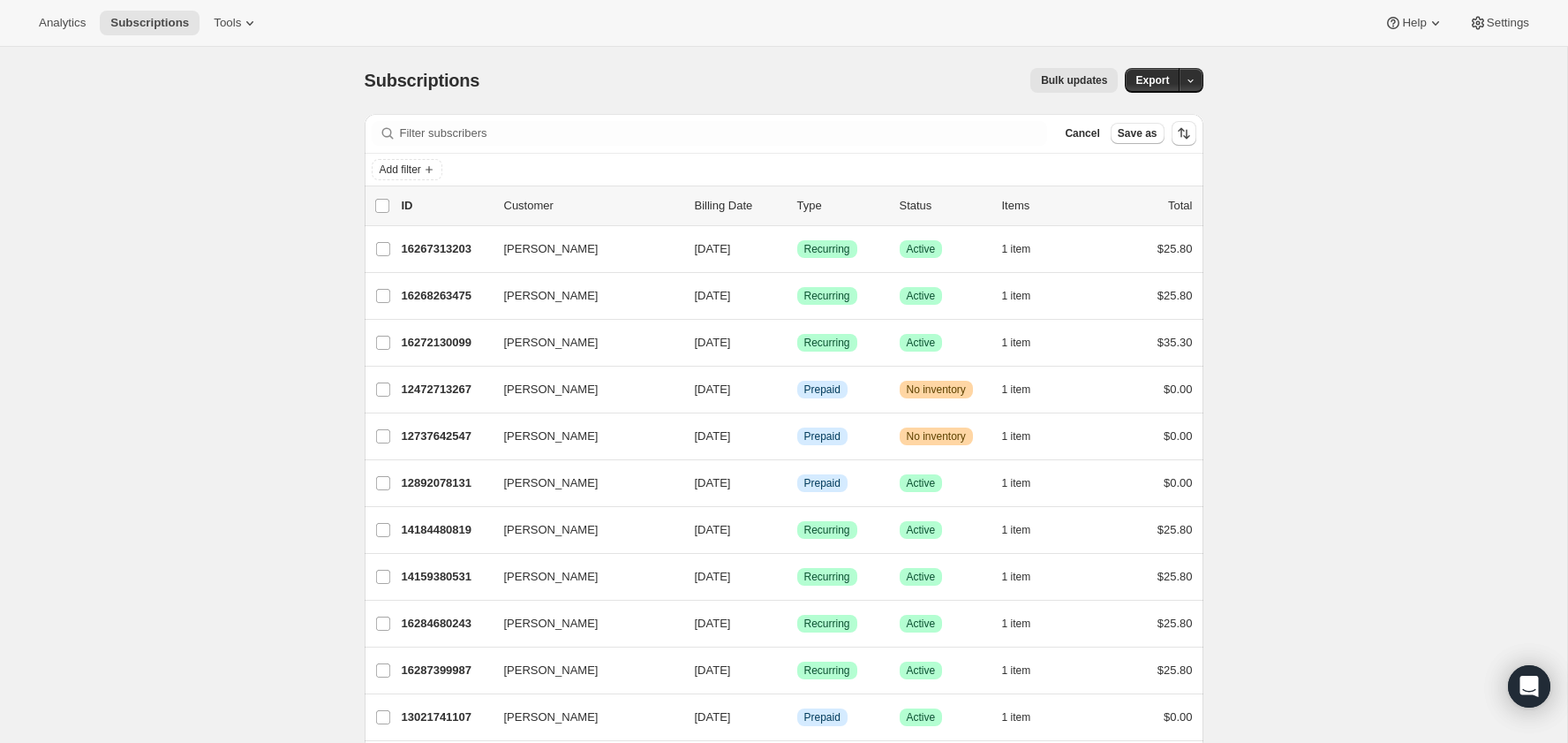
click at [1082, 132] on span "Cancel" at bounding box center [1082, 133] width 34 height 14
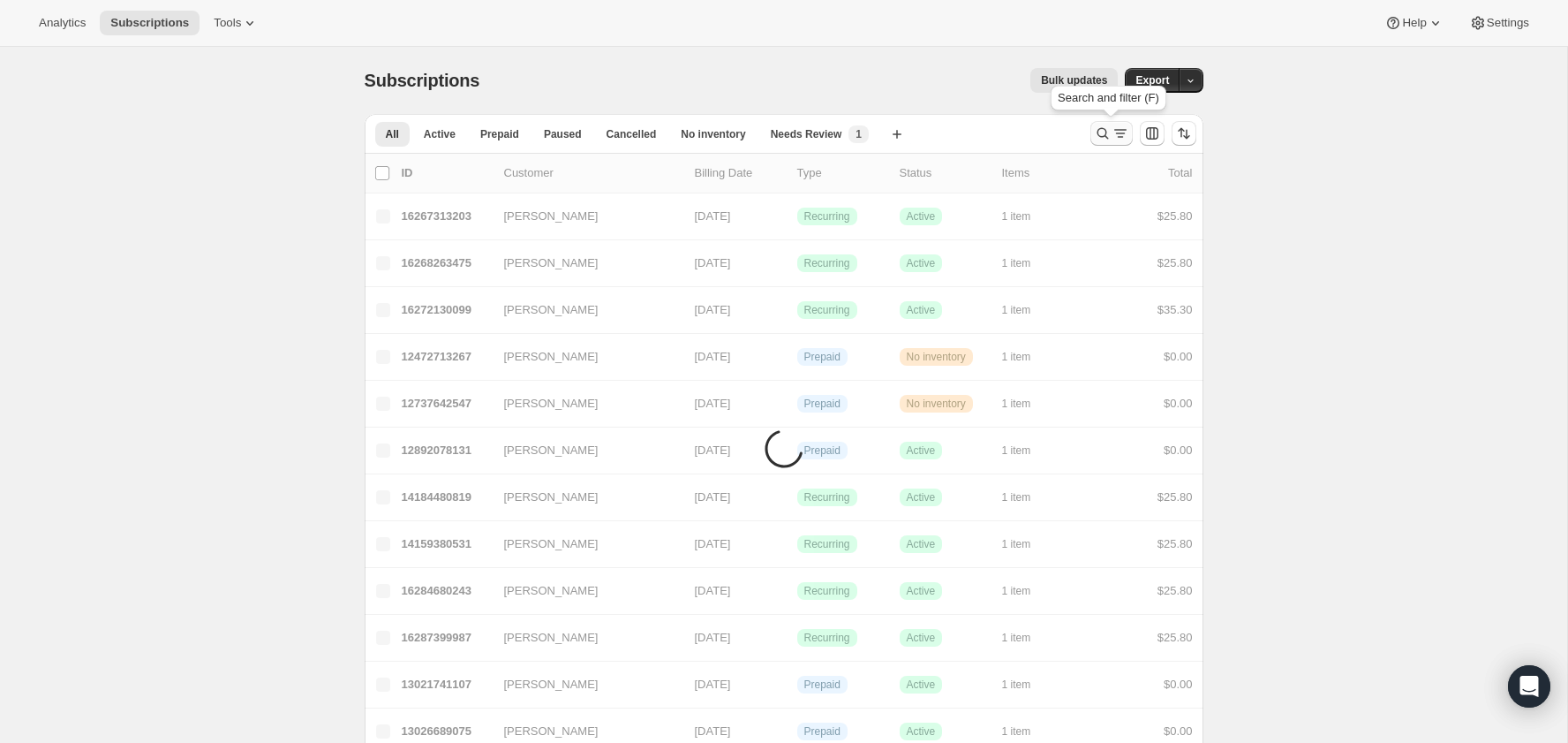
click at [1112, 127] on icon "Search and filter results" at bounding box center [1120, 133] width 18 height 18
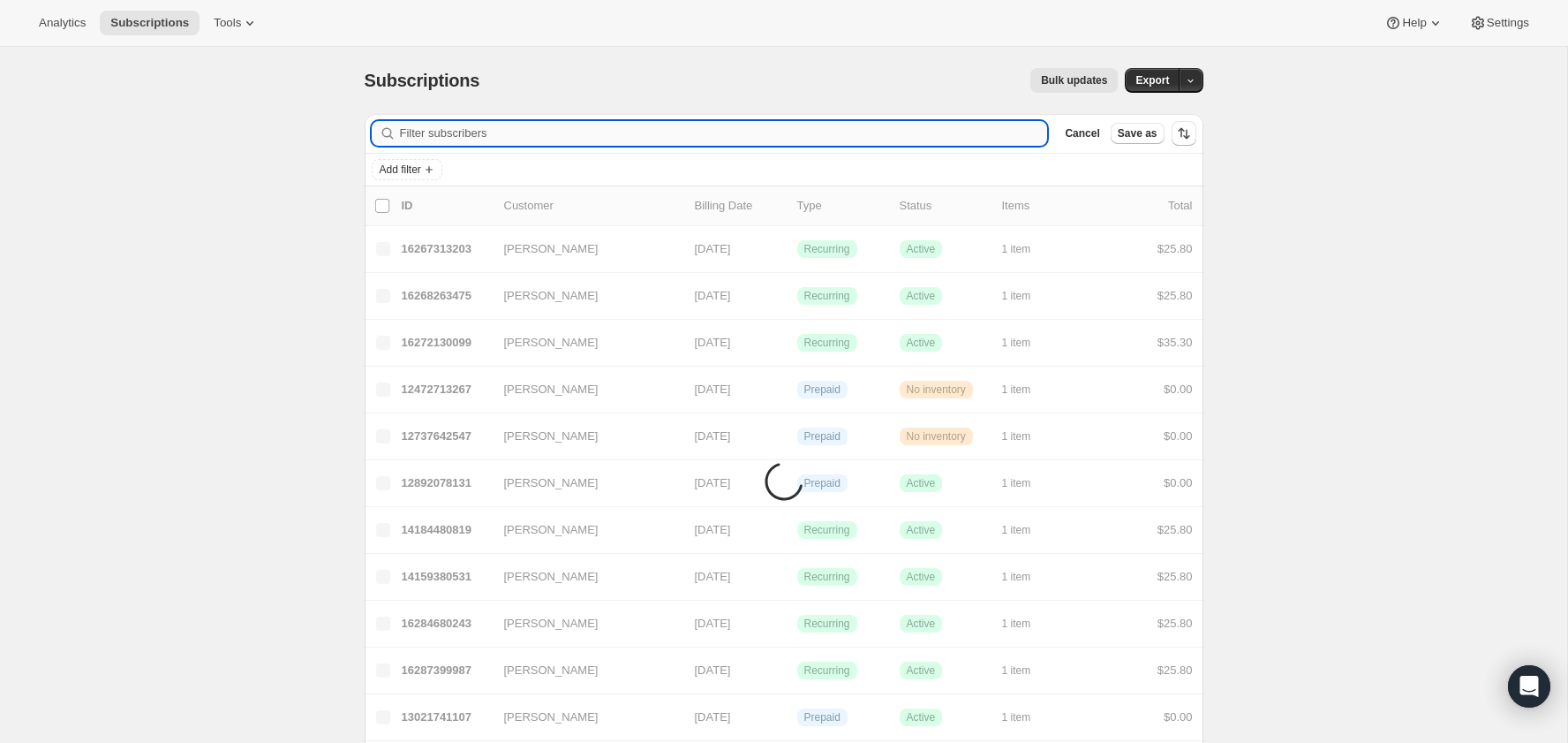
click at [796, 131] on input "Filter subscribers" at bounding box center [724, 133] width 648 height 25
paste input "7118345928755"
type input "7118345928755"
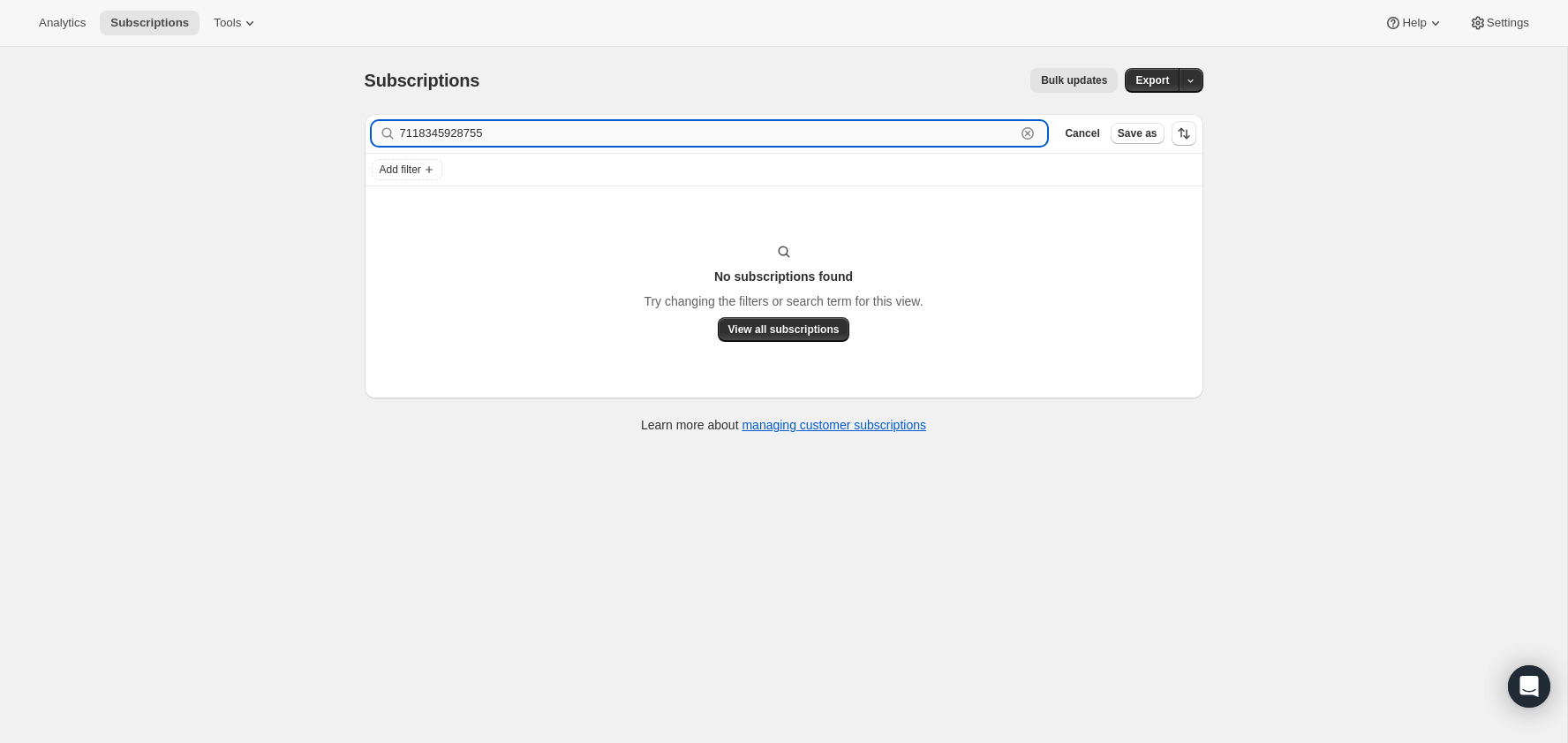
click at [573, 132] on input "7118345928755" at bounding box center [708, 133] width 616 height 25
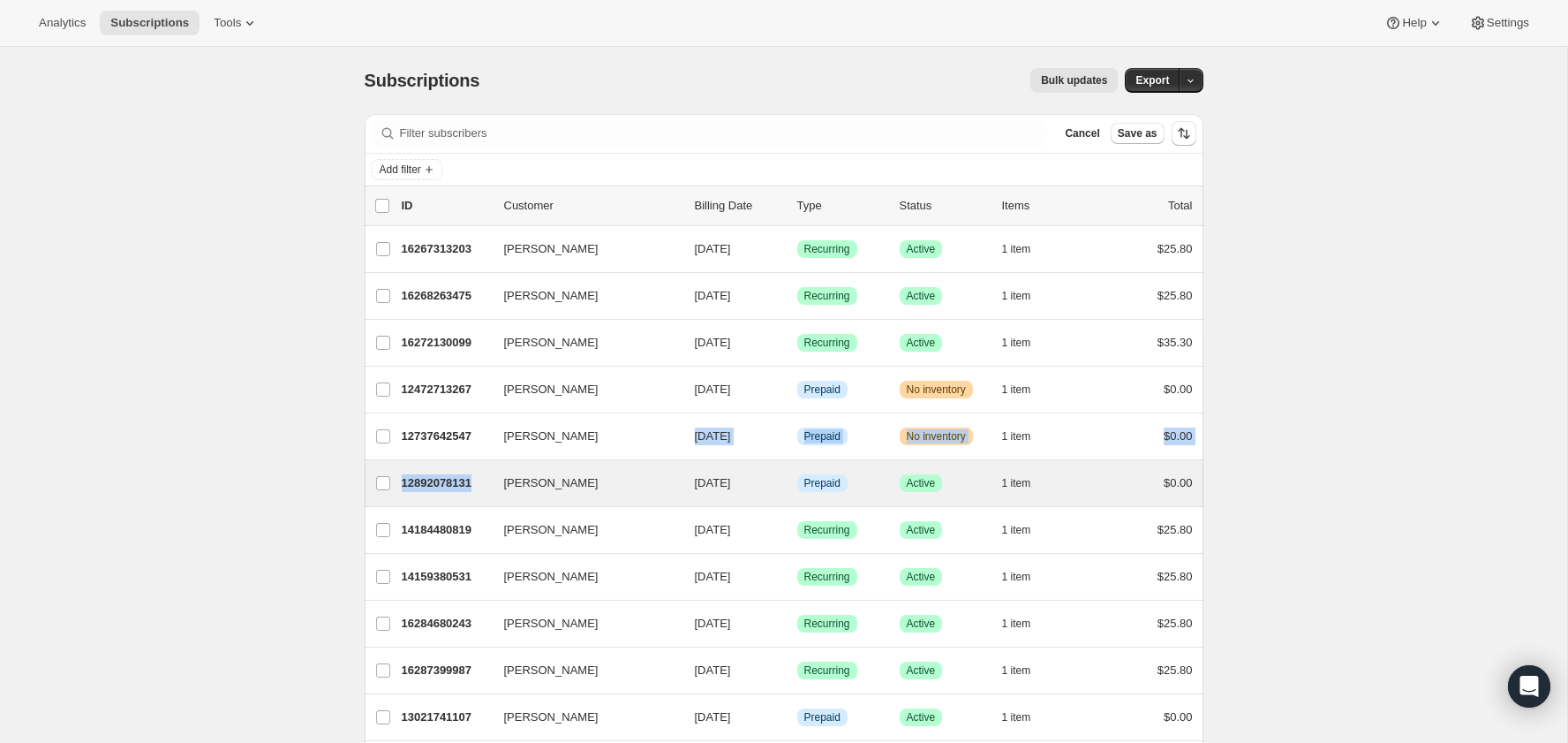
drag, startPoint x: 442, startPoint y: 442, endPoint x: 433, endPoint y: 495, distance: 53.8
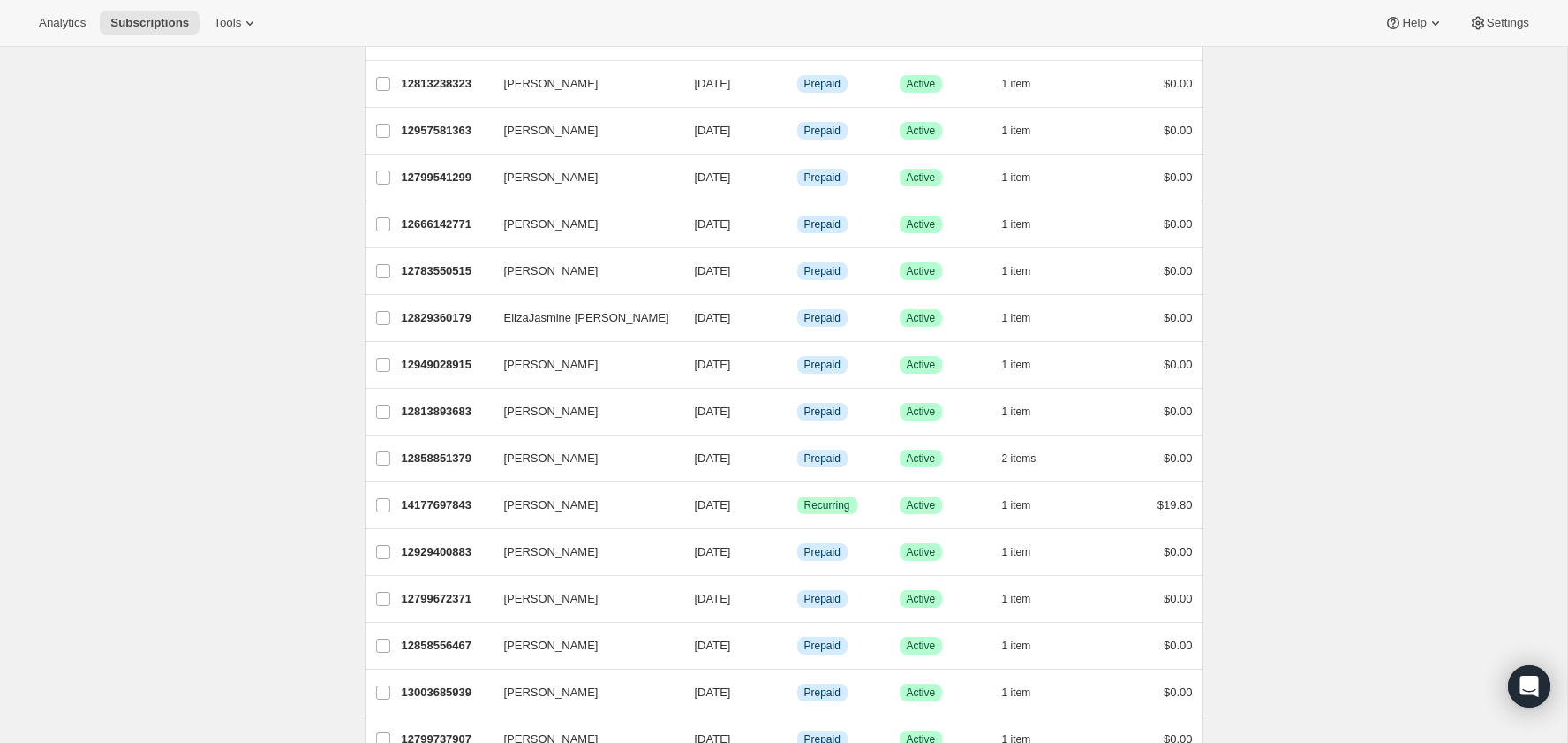
scroll to position [1905, 0]
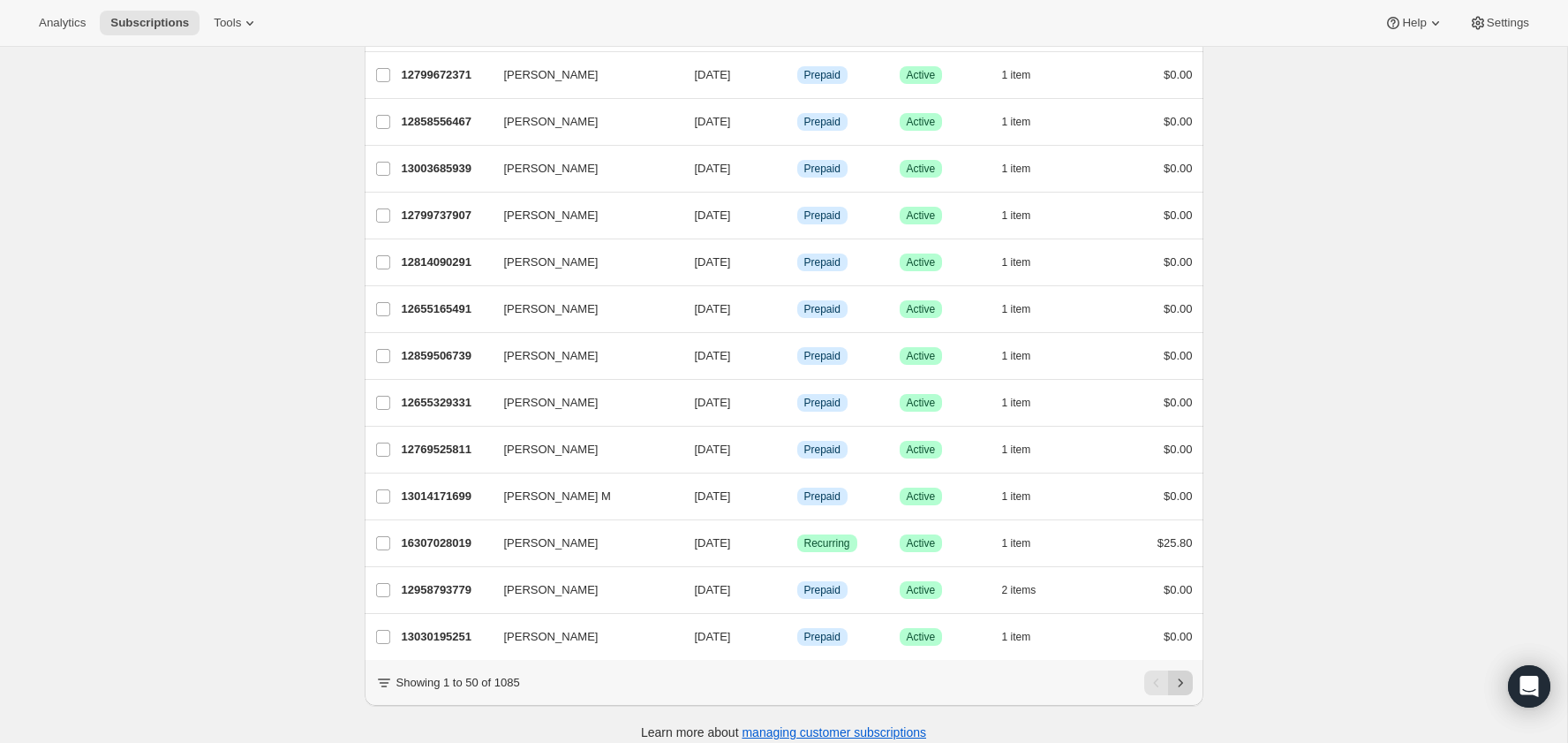
click at [1168, 671] on button "Next" at bounding box center [1180, 683] width 25 height 25
click at [1163, 673] on icon "Previous" at bounding box center [1156, 682] width 18 height 18
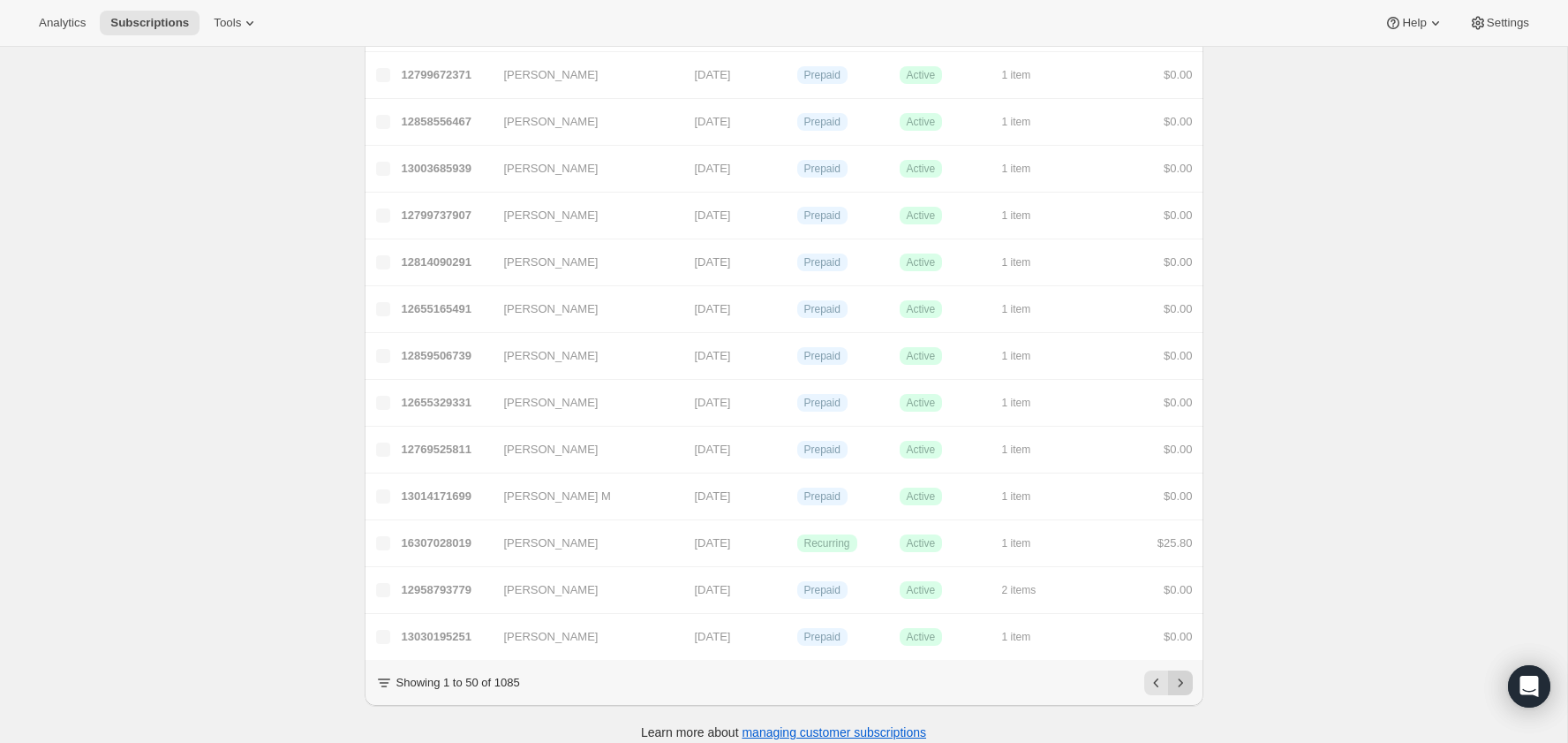
click at [1182, 673] on icon "Next" at bounding box center [1180, 682] width 18 height 18
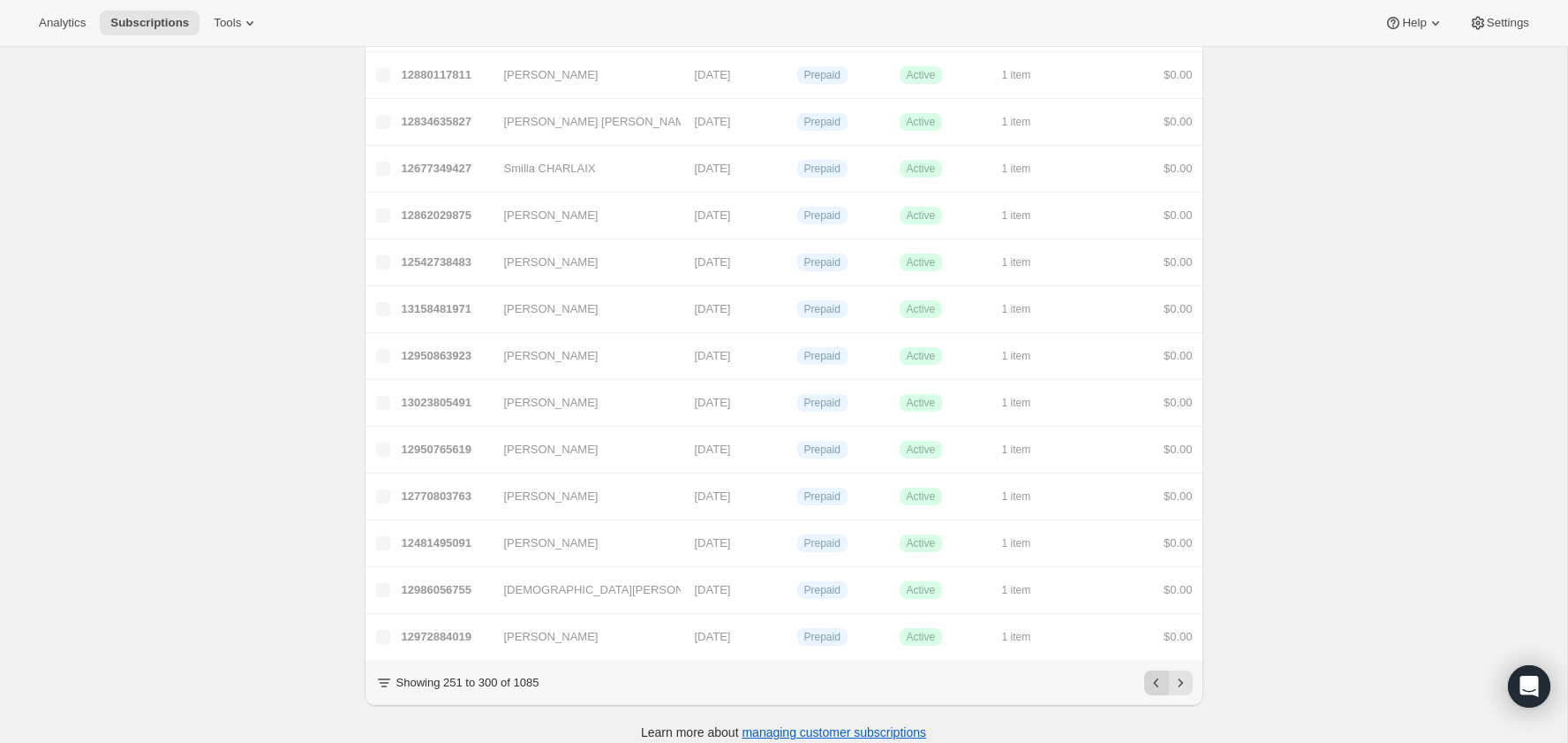
click at [1148, 673] on icon "Previous" at bounding box center [1156, 682] width 18 height 18
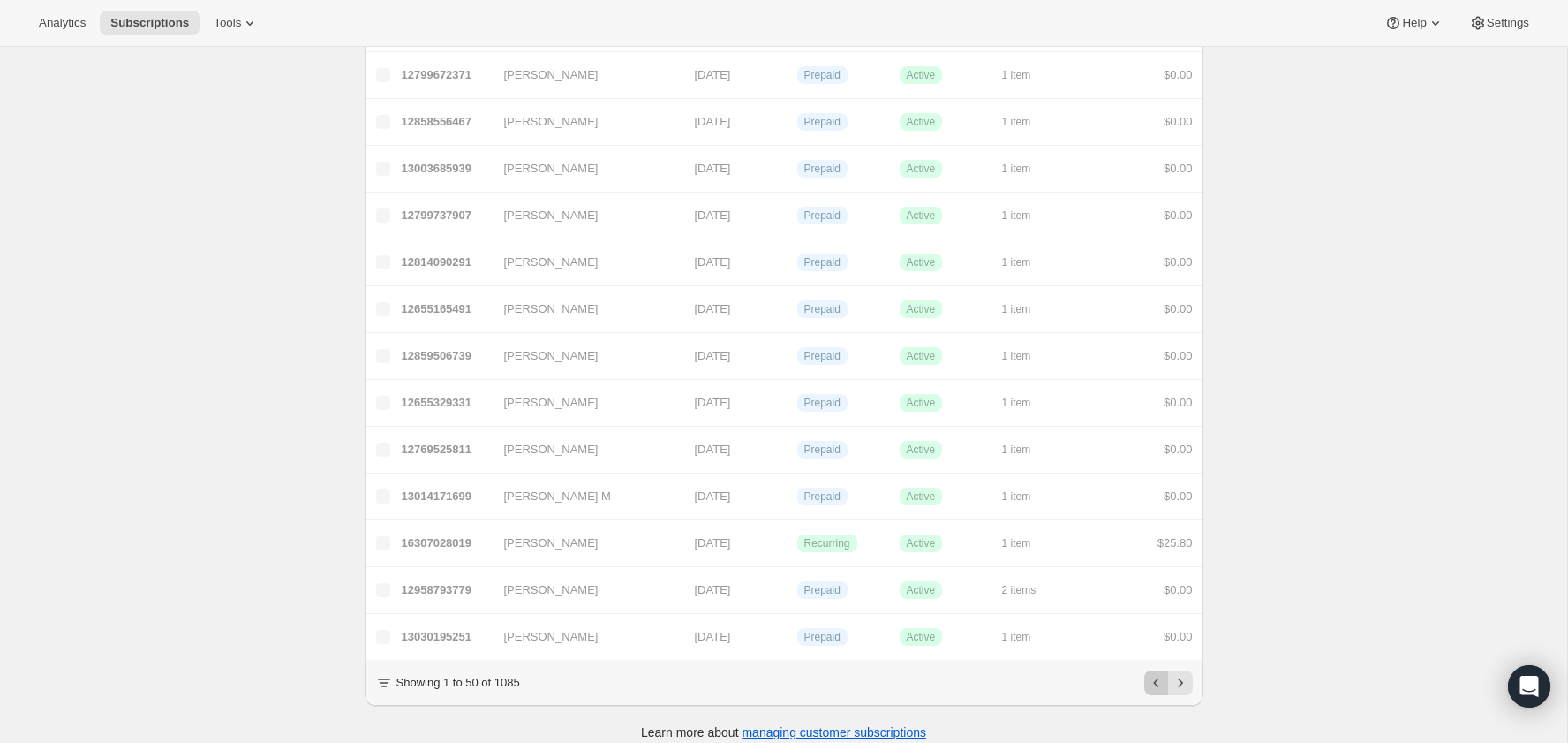
click at [1148, 673] on icon "Previous" at bounding box center [1156, 682] width 18 height 18
click at [1177, 673] on icon "Next" at bounding box center [1180, 682] width 18 height 18
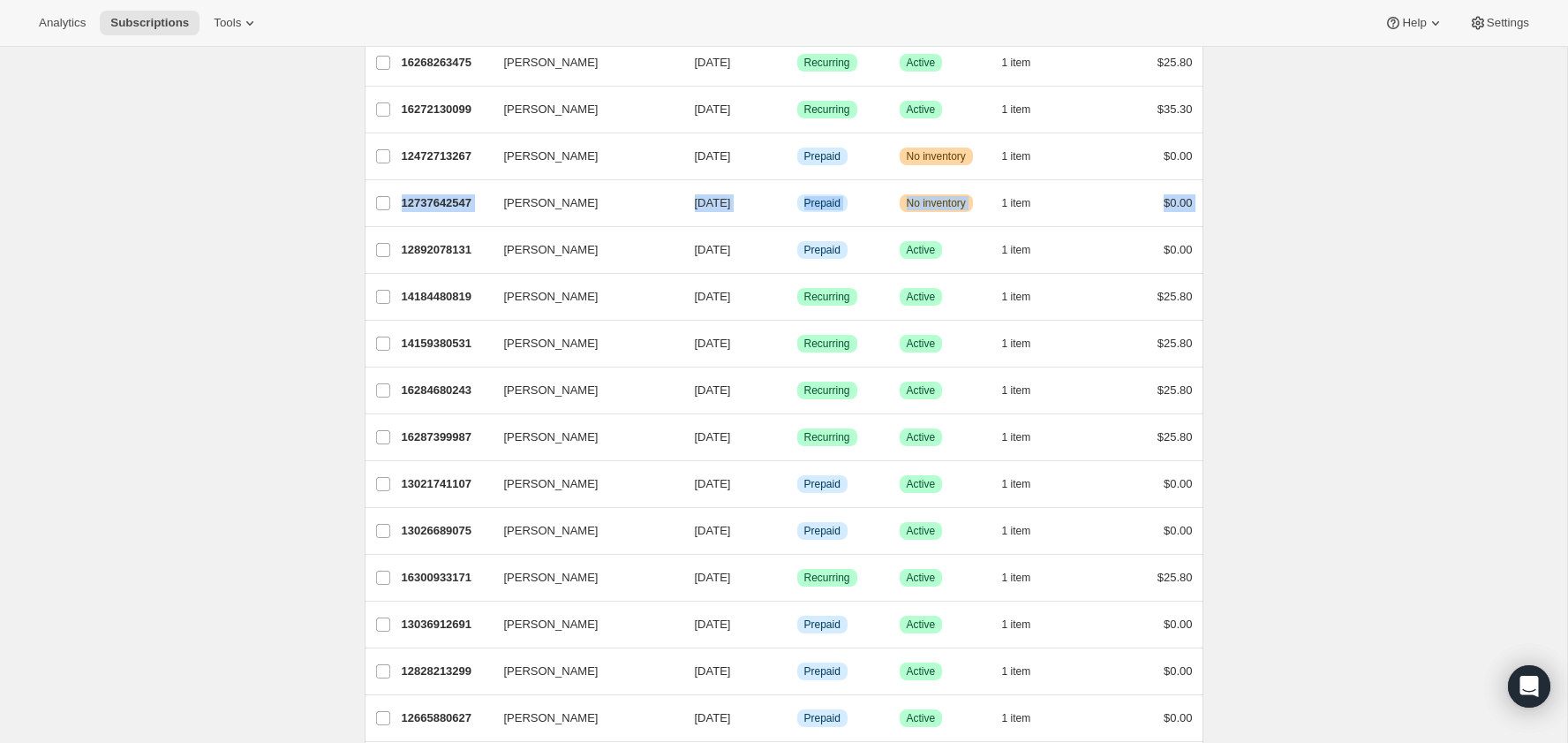
scroll to position [0, 0]
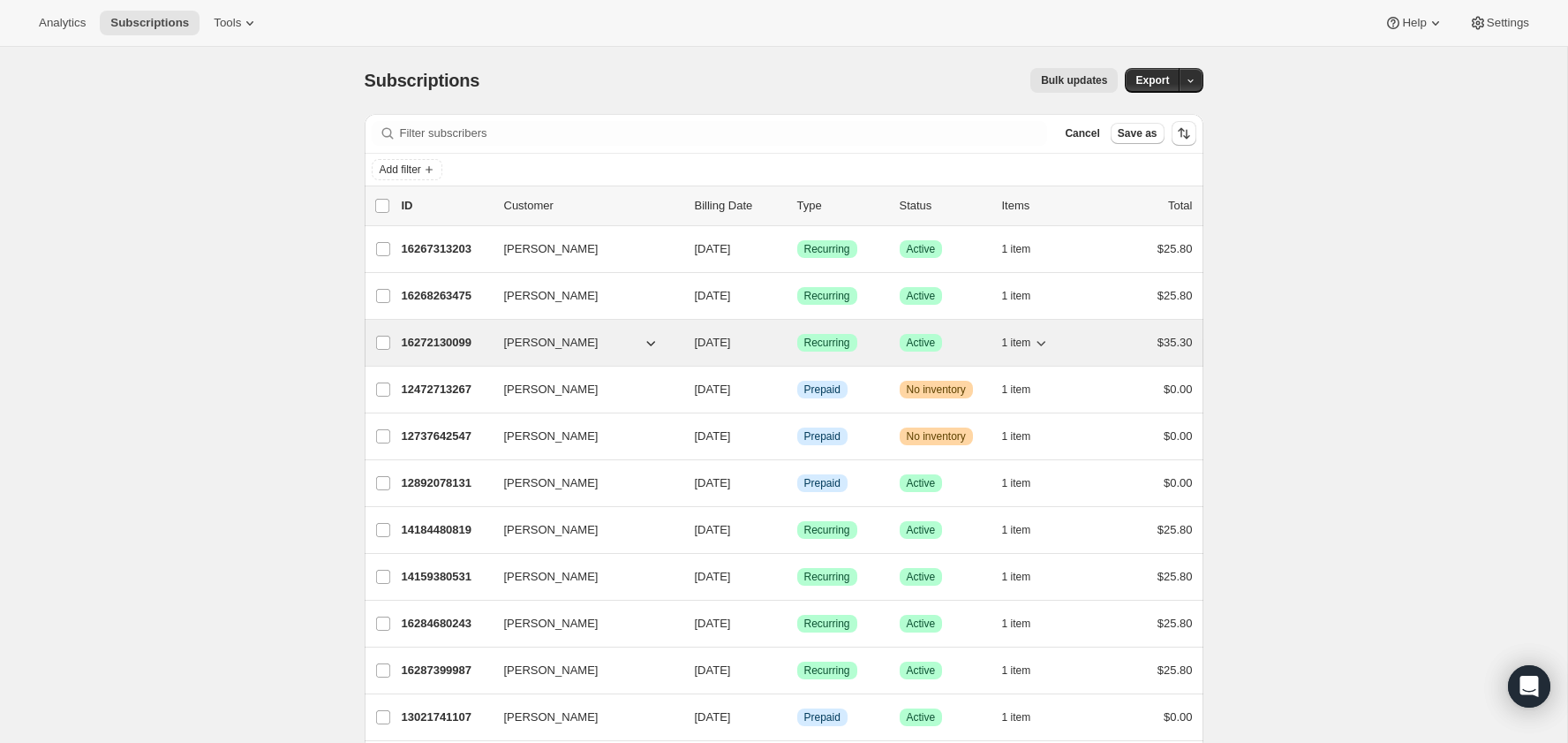
click at [1015, 346] on span "1 item" at bounding box center [1016, 342] width 30 height 14
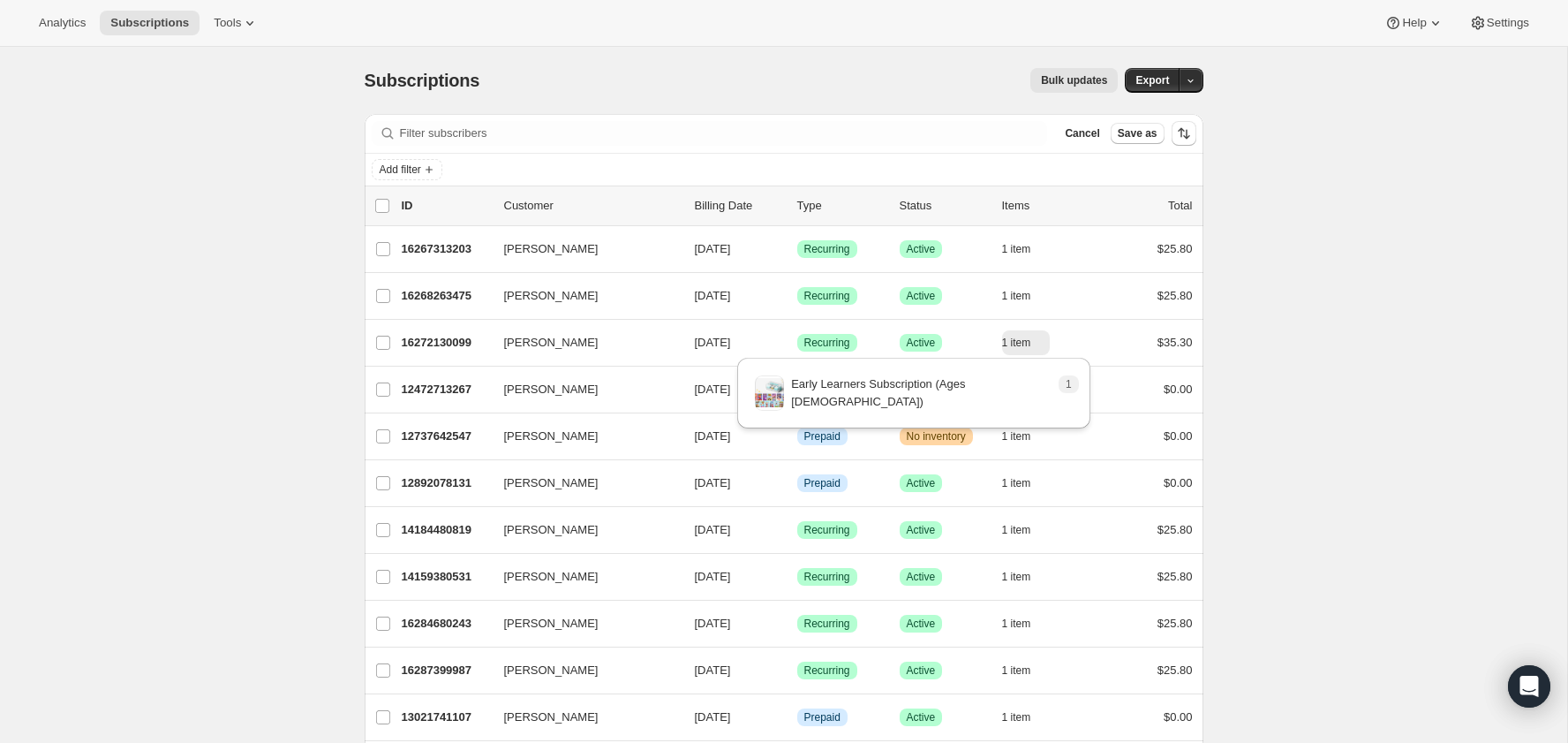
click at [990, 393] on p "Early Learners Subscription (Ages [DEMOGRAPHIC_DATA])" at bounding box center [921, 392] width 260 height 35
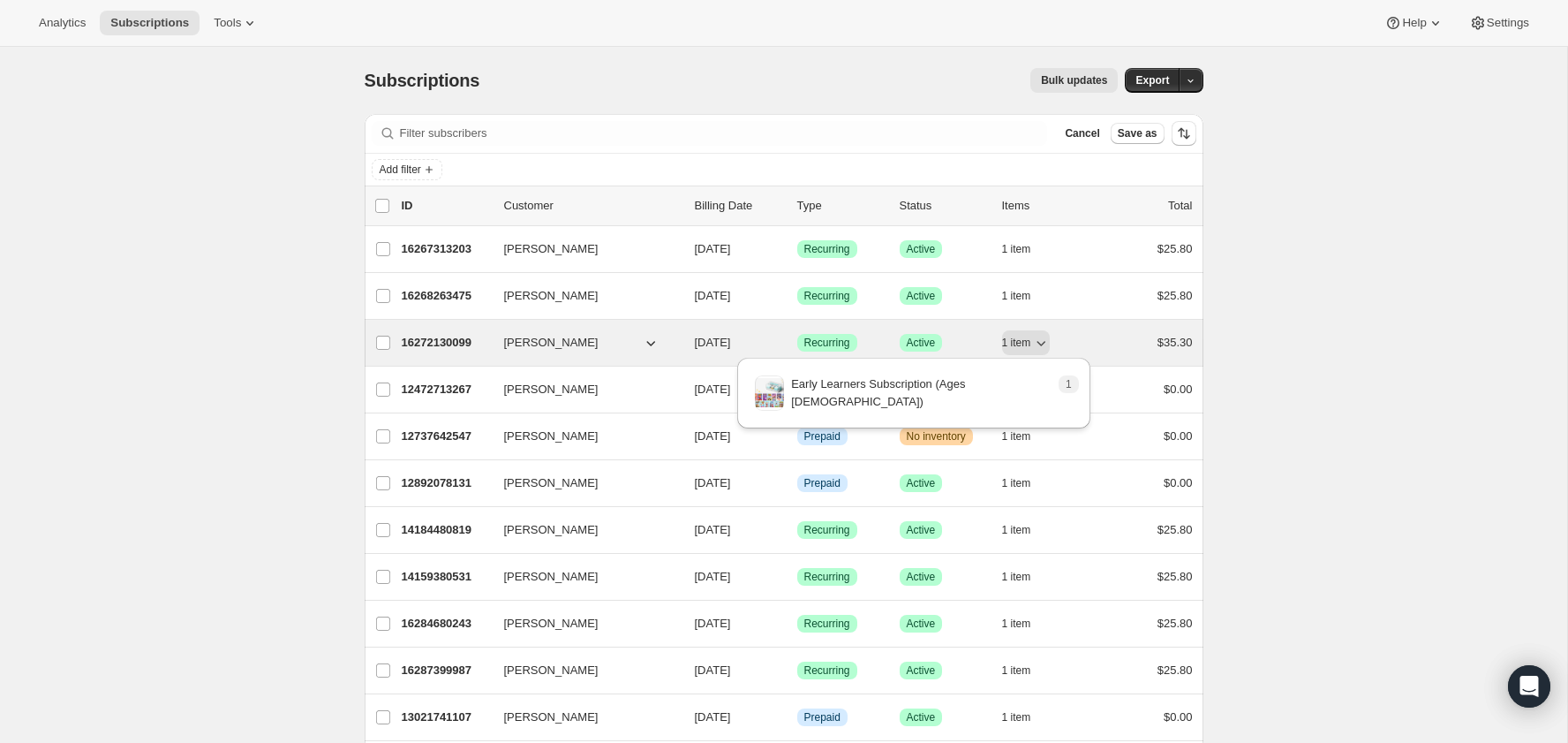
click at [419, 348] on p "16272130099" at bounding box center [446, 342] width 89 height 18
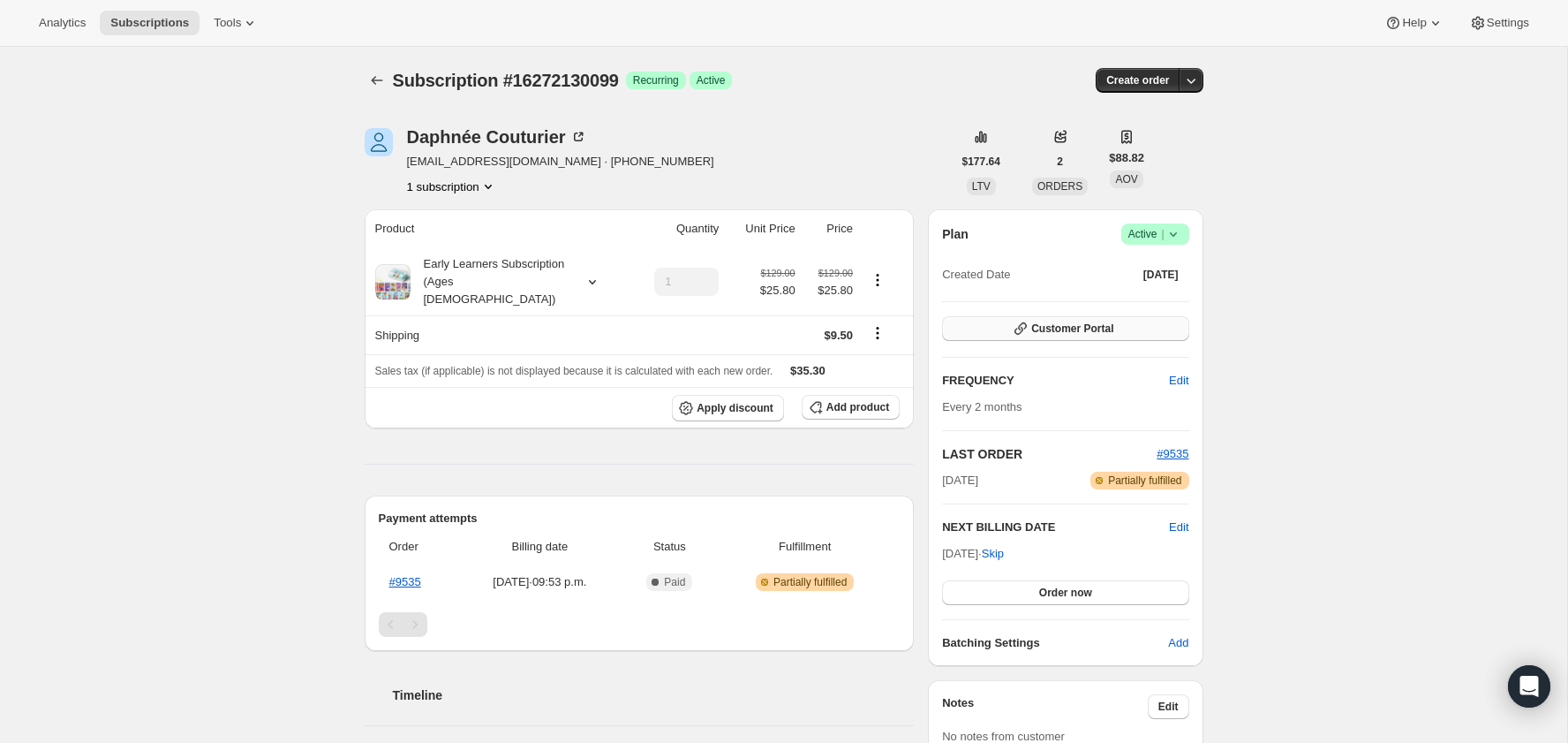
click at [1166, 335] on button "Customer Portal" at bounding box center [1065, 329] width 247 height 25
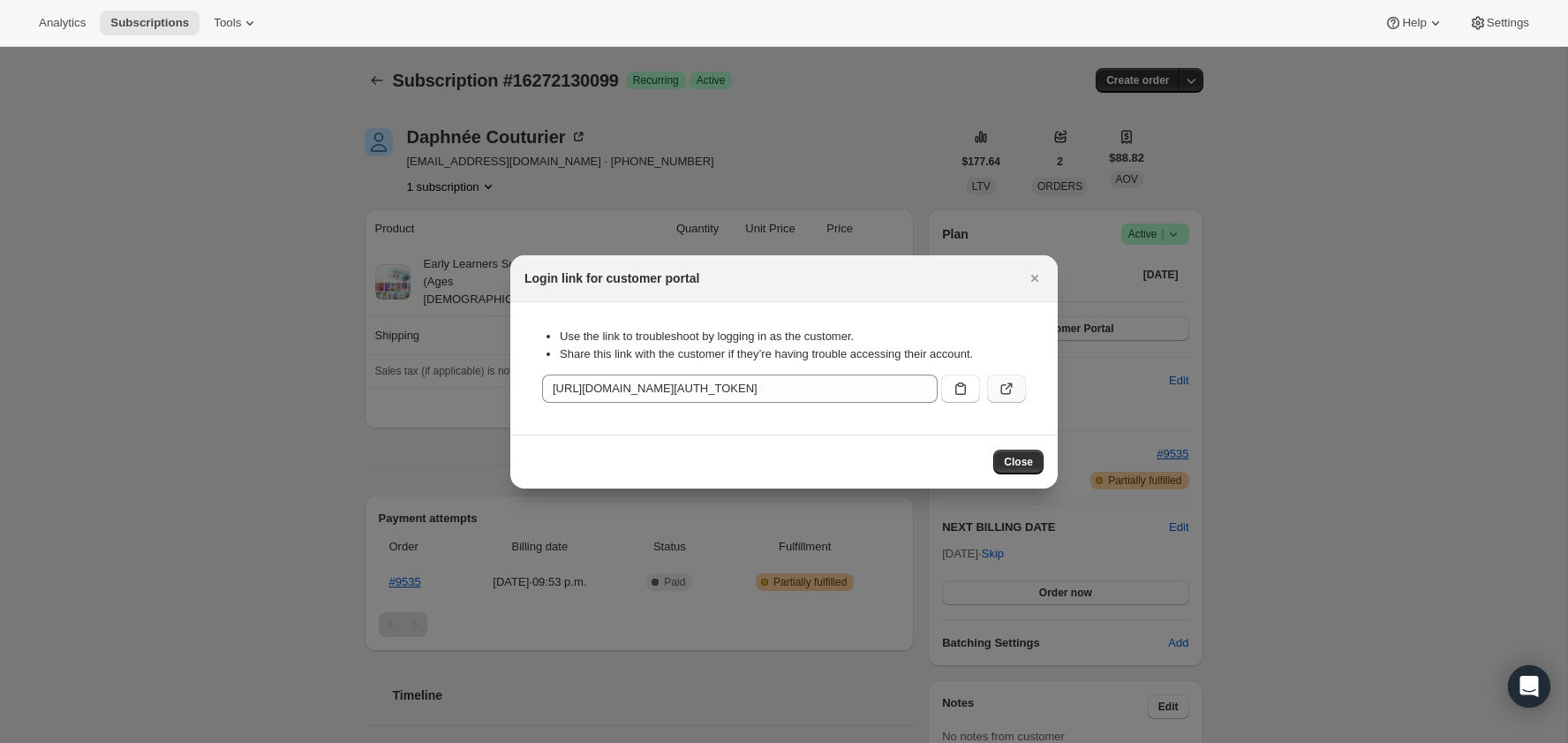
click at [1003, 388] on icon ":r10g:" at bounding box center [1006, 389] width 18 height 18
